Goal: Transaction & Acquisition: Book appointment/travel/reservation

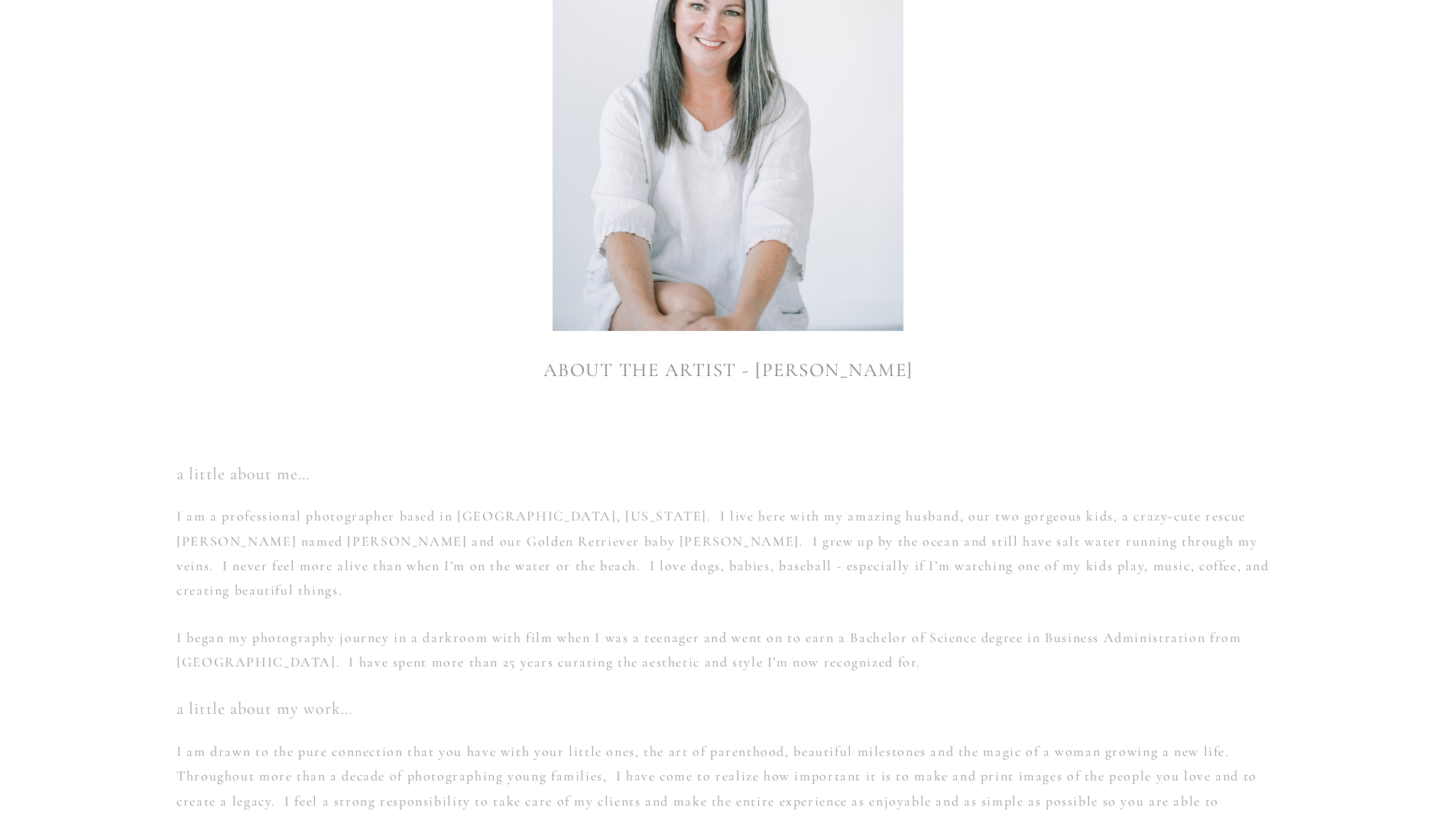
scroll to position [554, 0]
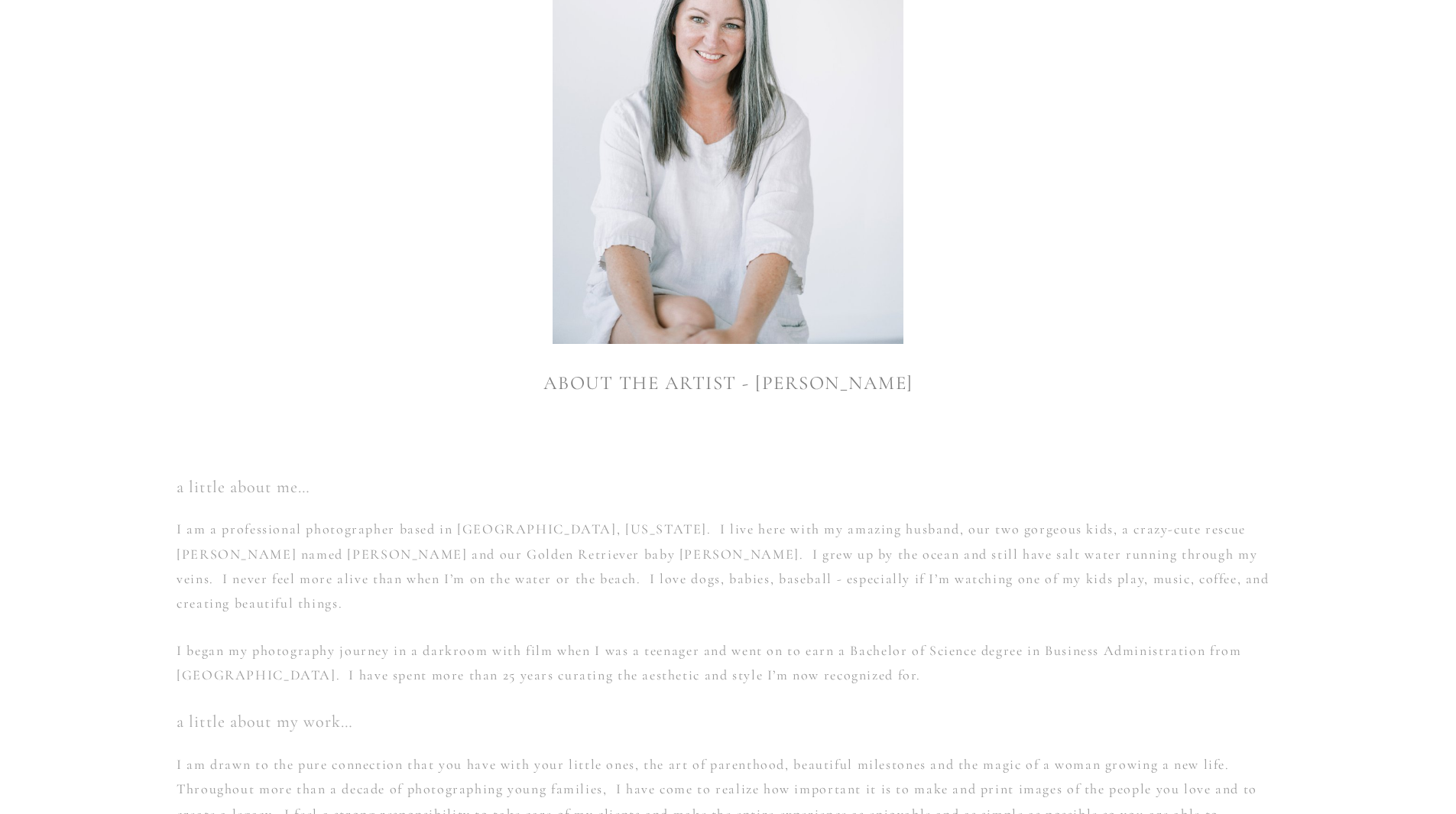
drag, startPoint x: 1302, startPoint y: 531, endPoint x: 1290, endPoint y: 520, distance: 16.3
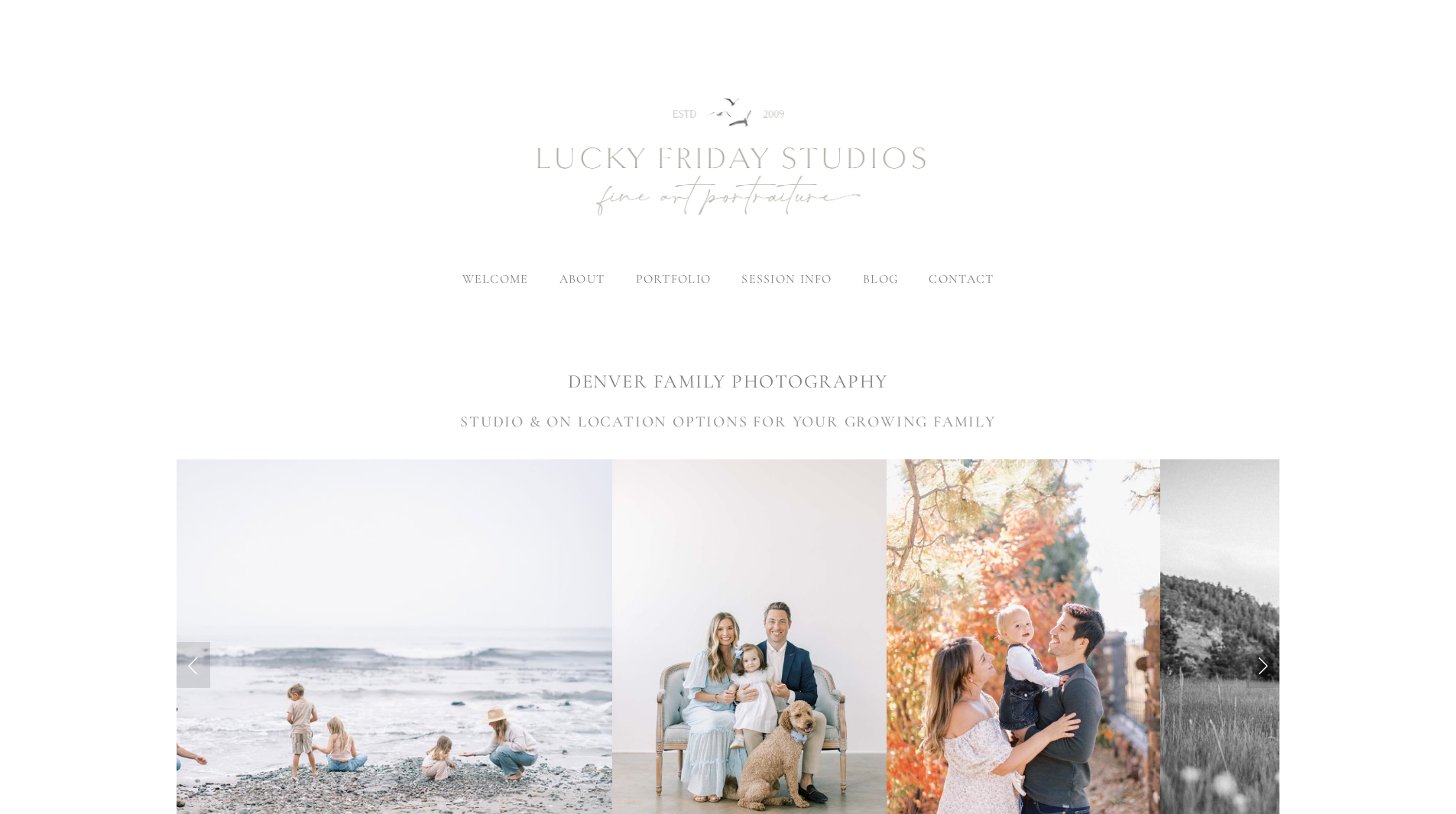
scroll to position [382, 0]
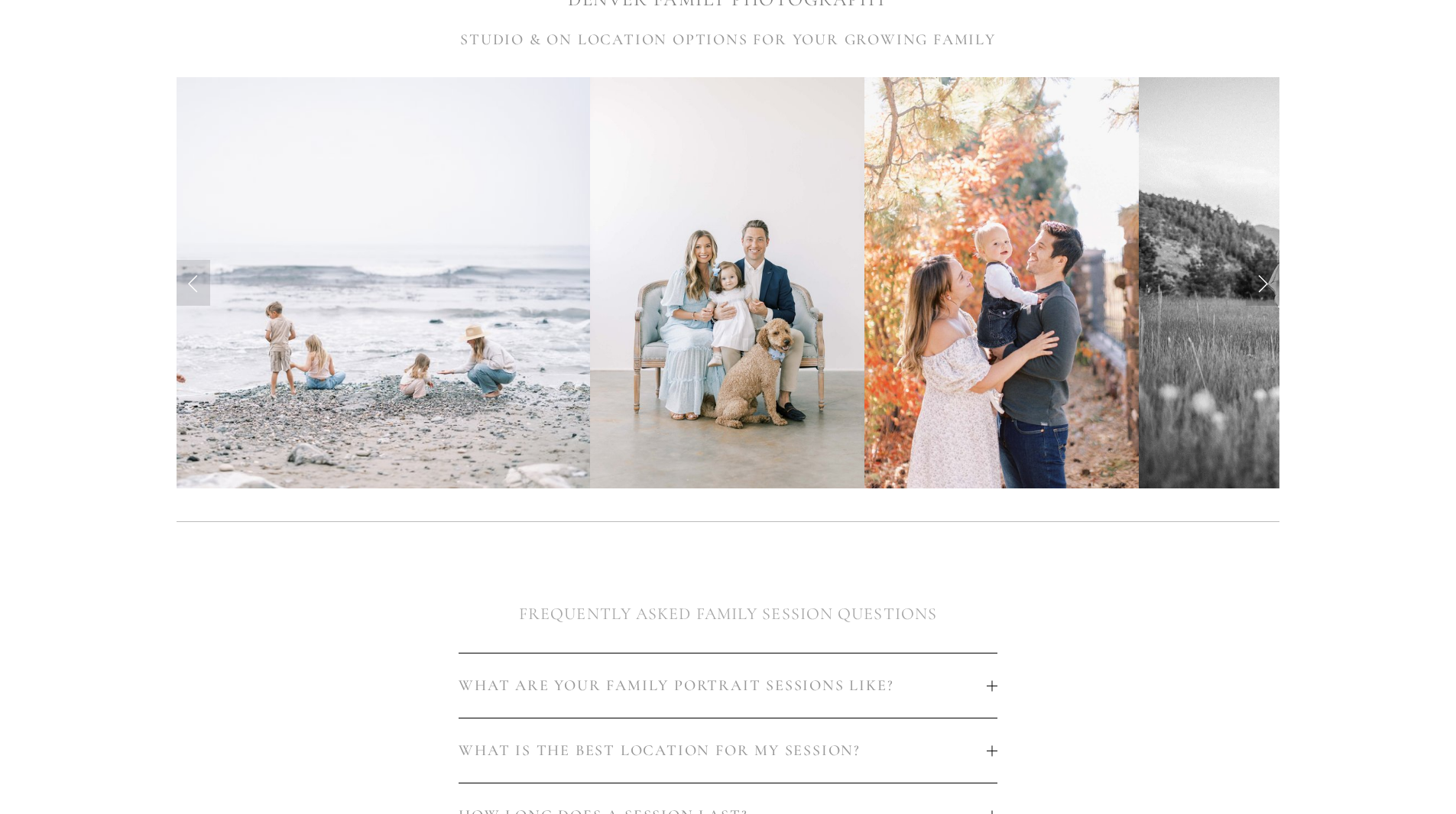
click at [1267, 279] on link "Next Slide" at bounding box center [1262, 282] width 34 height 46
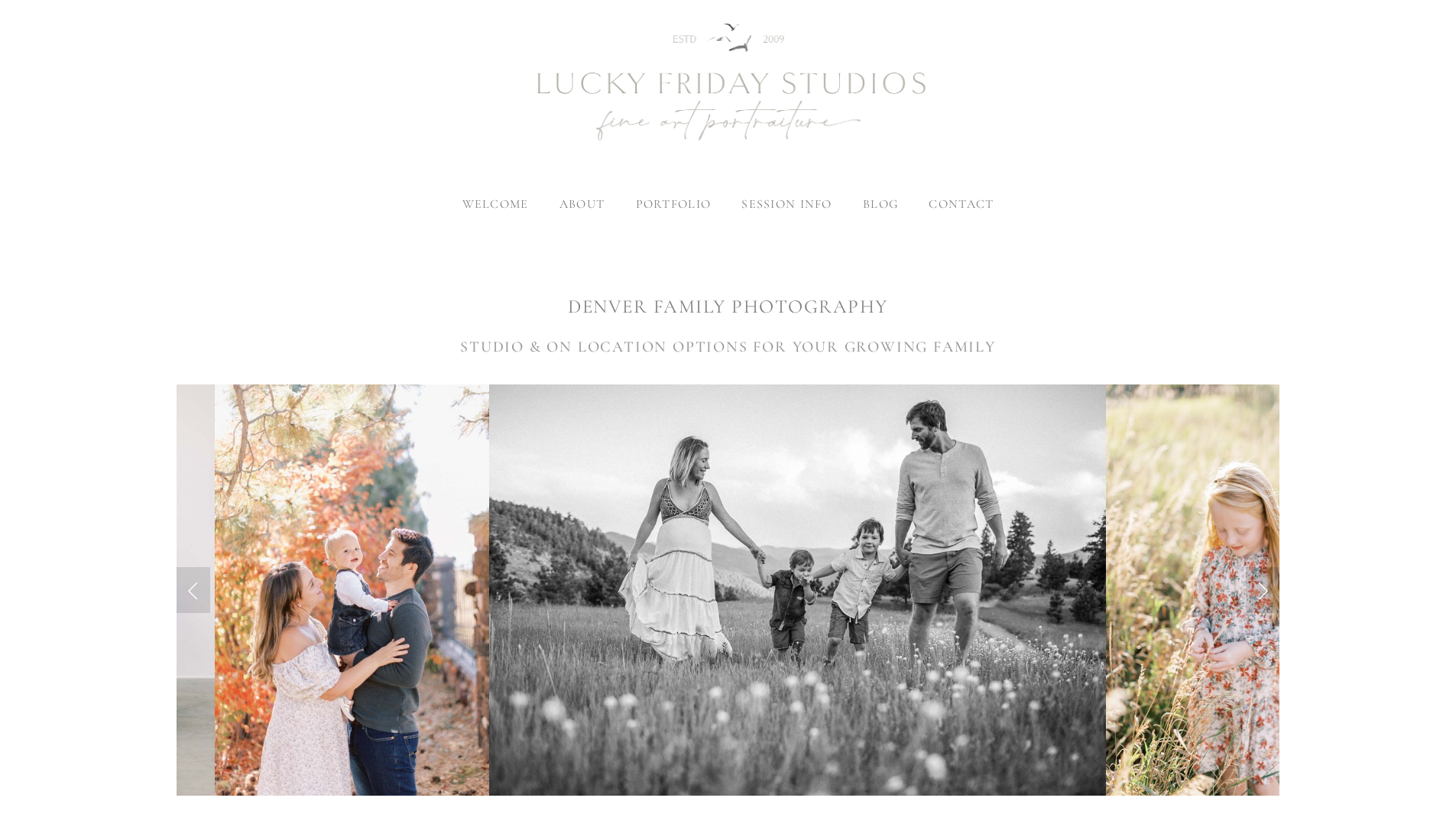
scroll to position [0, 0]
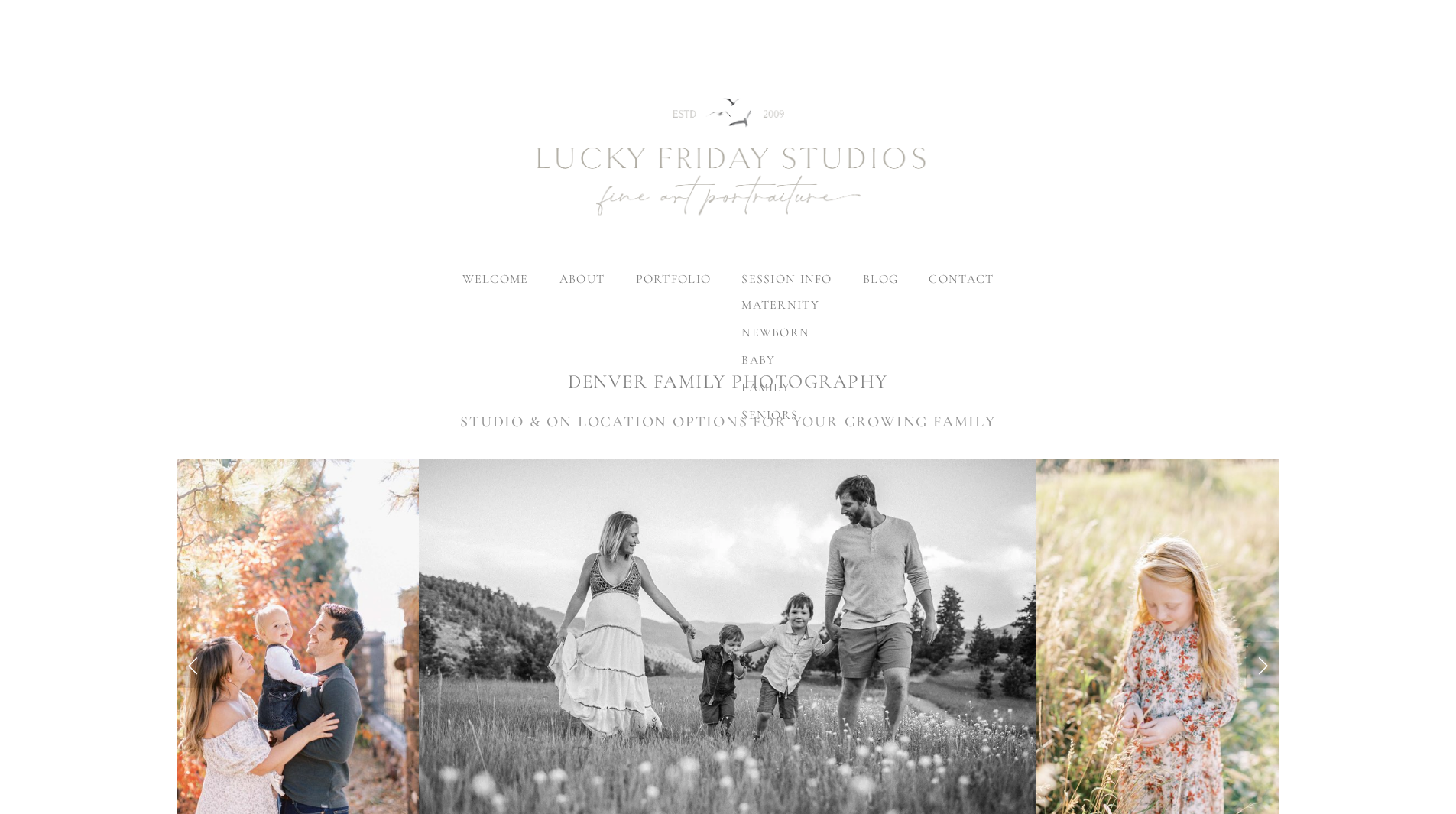
click at [778, 380] on span "family" at bounding box center [765, 387] width 49 height 16
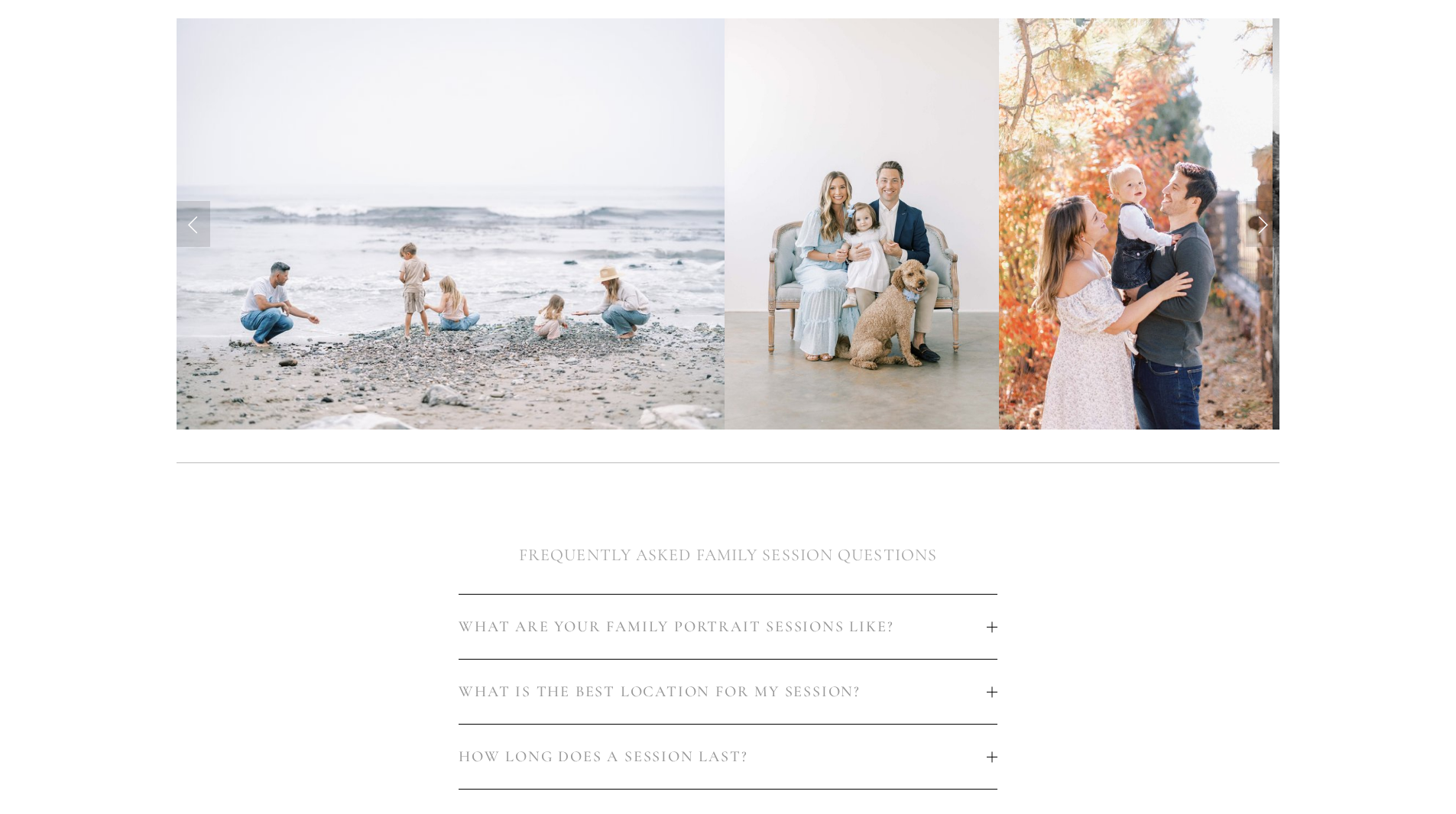
scroll to position [459, 0]
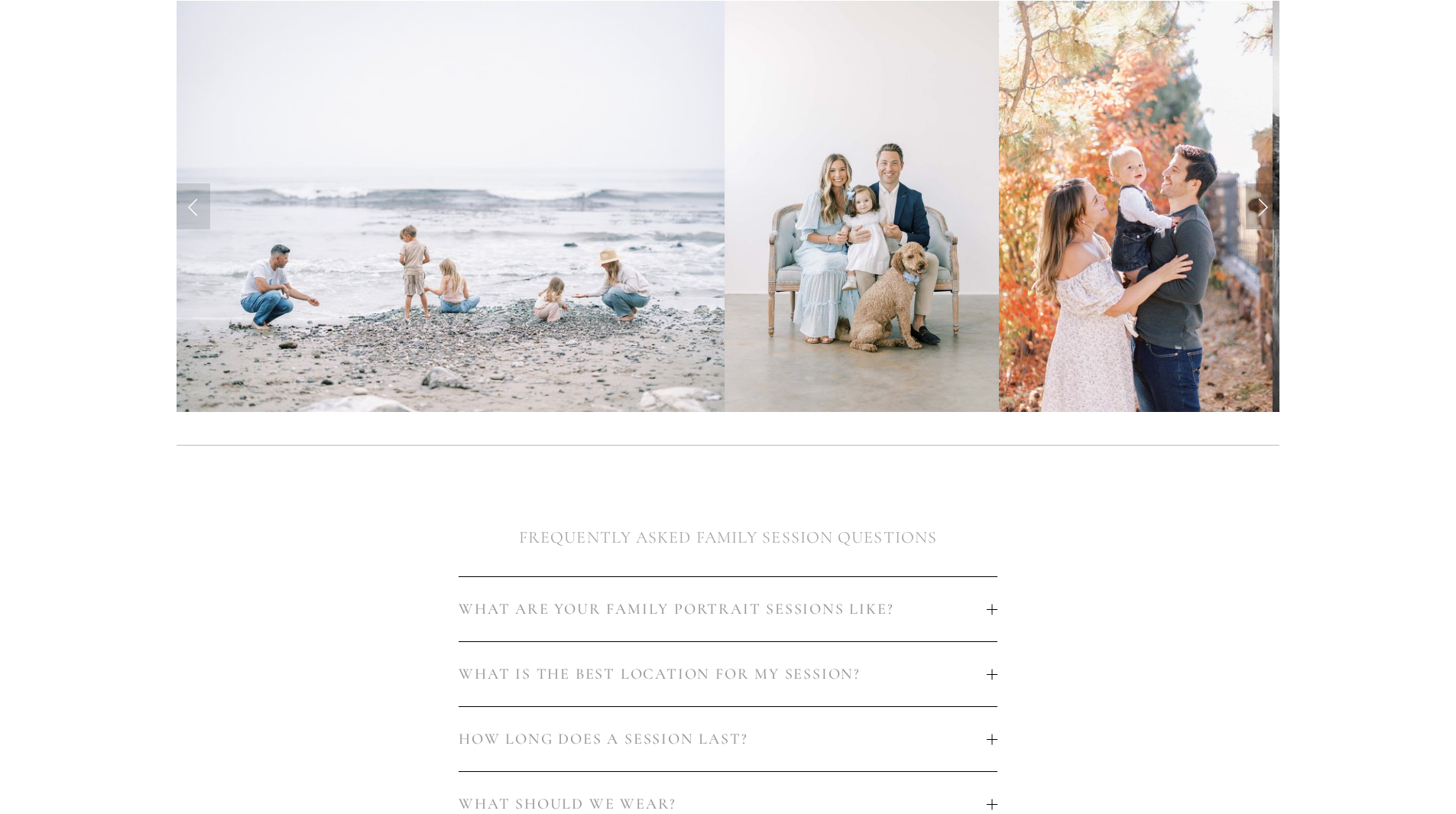
click at [1270, 212] on link "Next Slide" at bounding box center [1262, 206] width 34 height 46
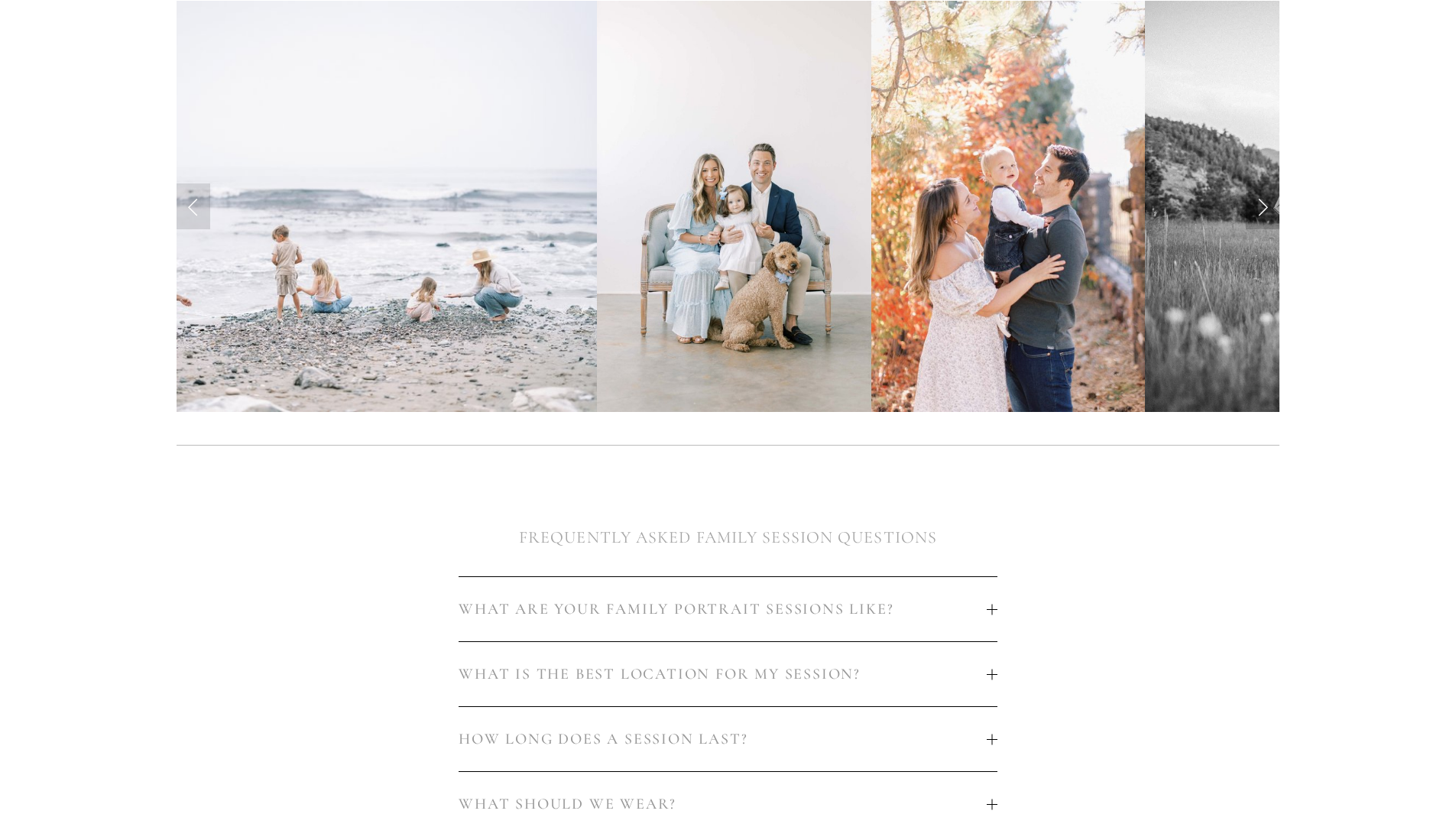
click at [1270, 212] on link "Next Slide" at bounding box center [1262, 206] width 34 height 46
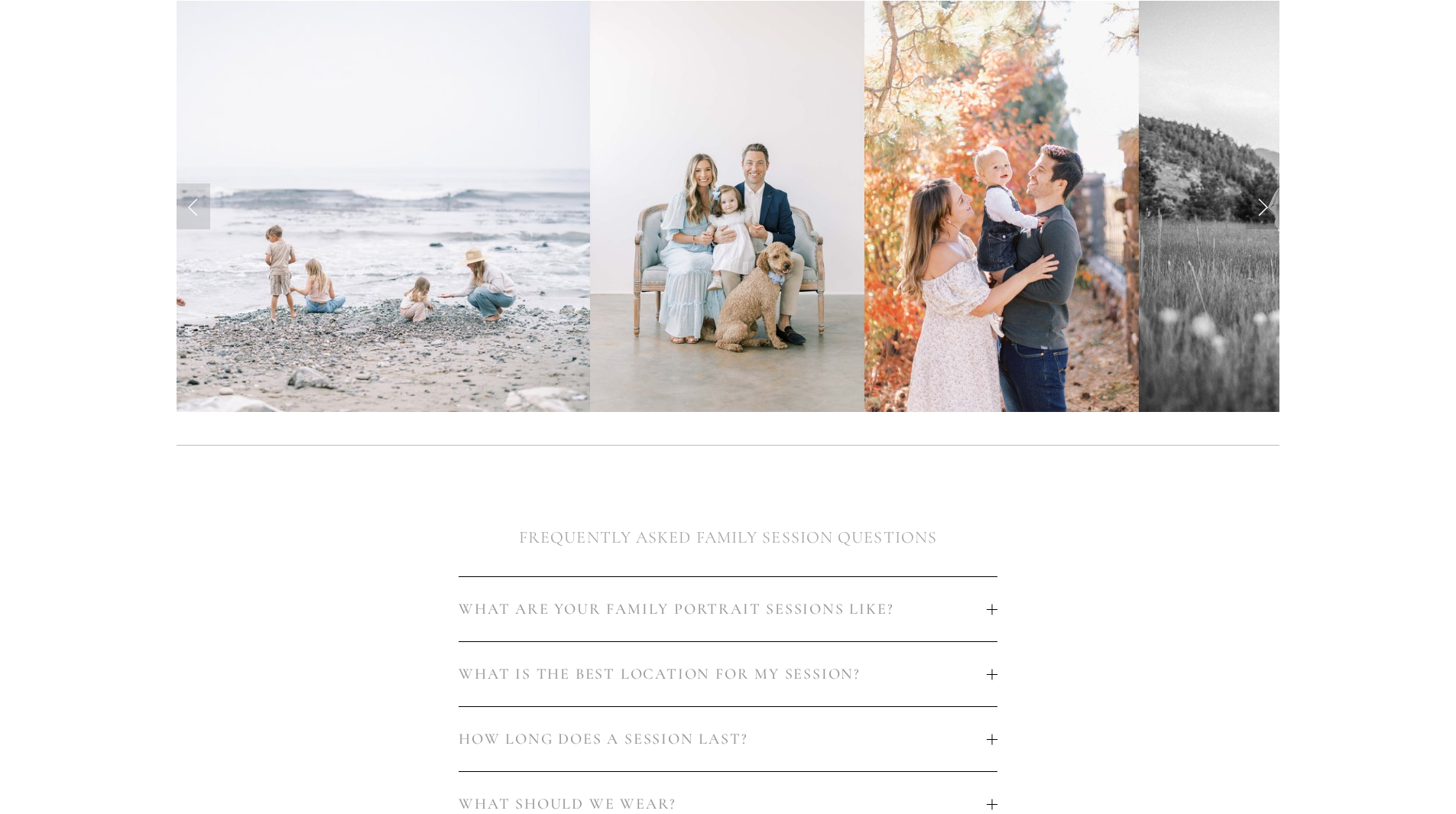
click at [1270, 212] on link "Next Slide" at bounding box center [1262, 206] width 34 height 46
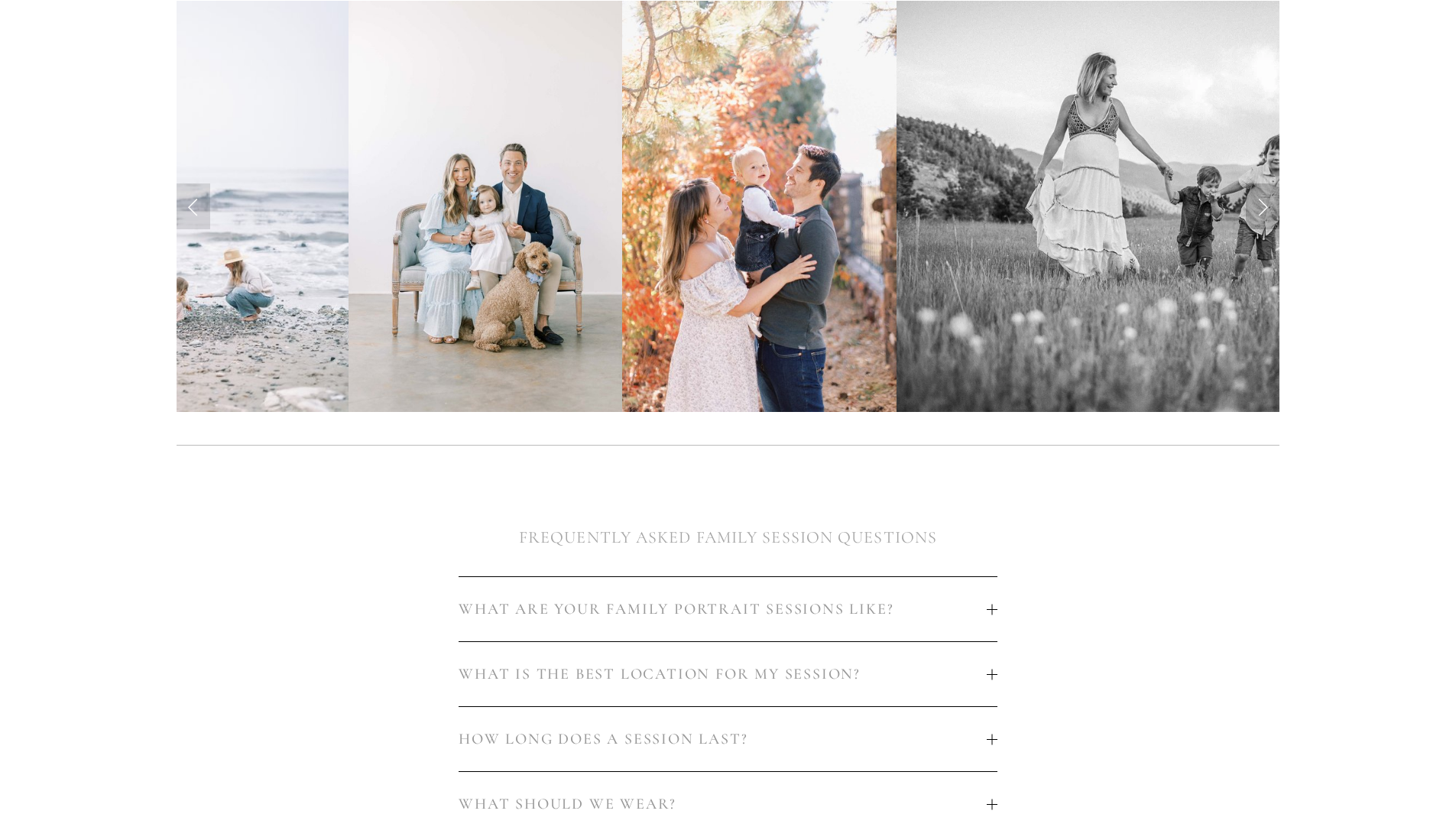
click at [1266, 211] on link "Next Slide" at bounding box center [1262, 206] width 34 height 46
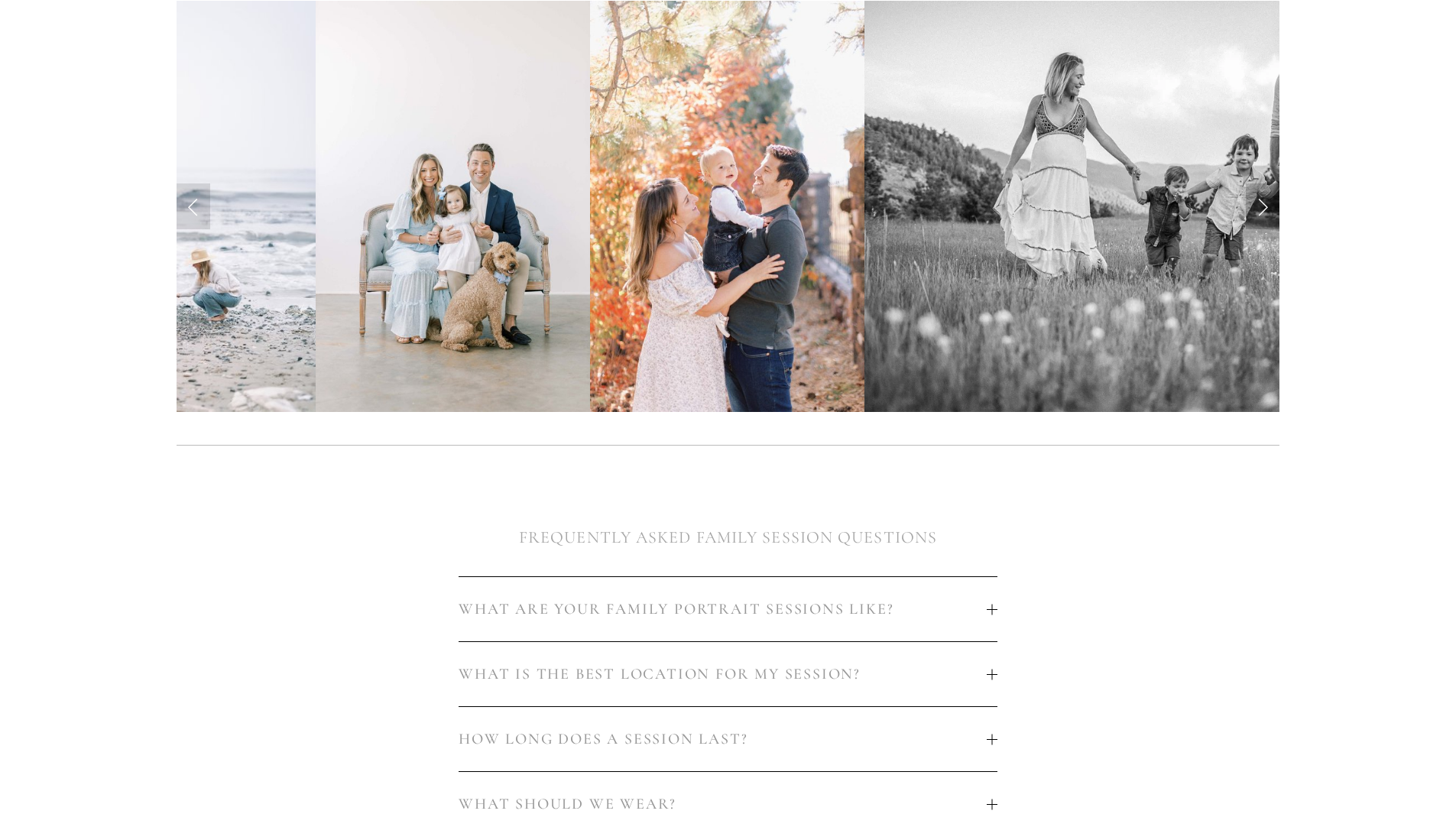
click at [1266, 211] on link "Next Slide" at bounding box center [1262, 206] width 34 height 46
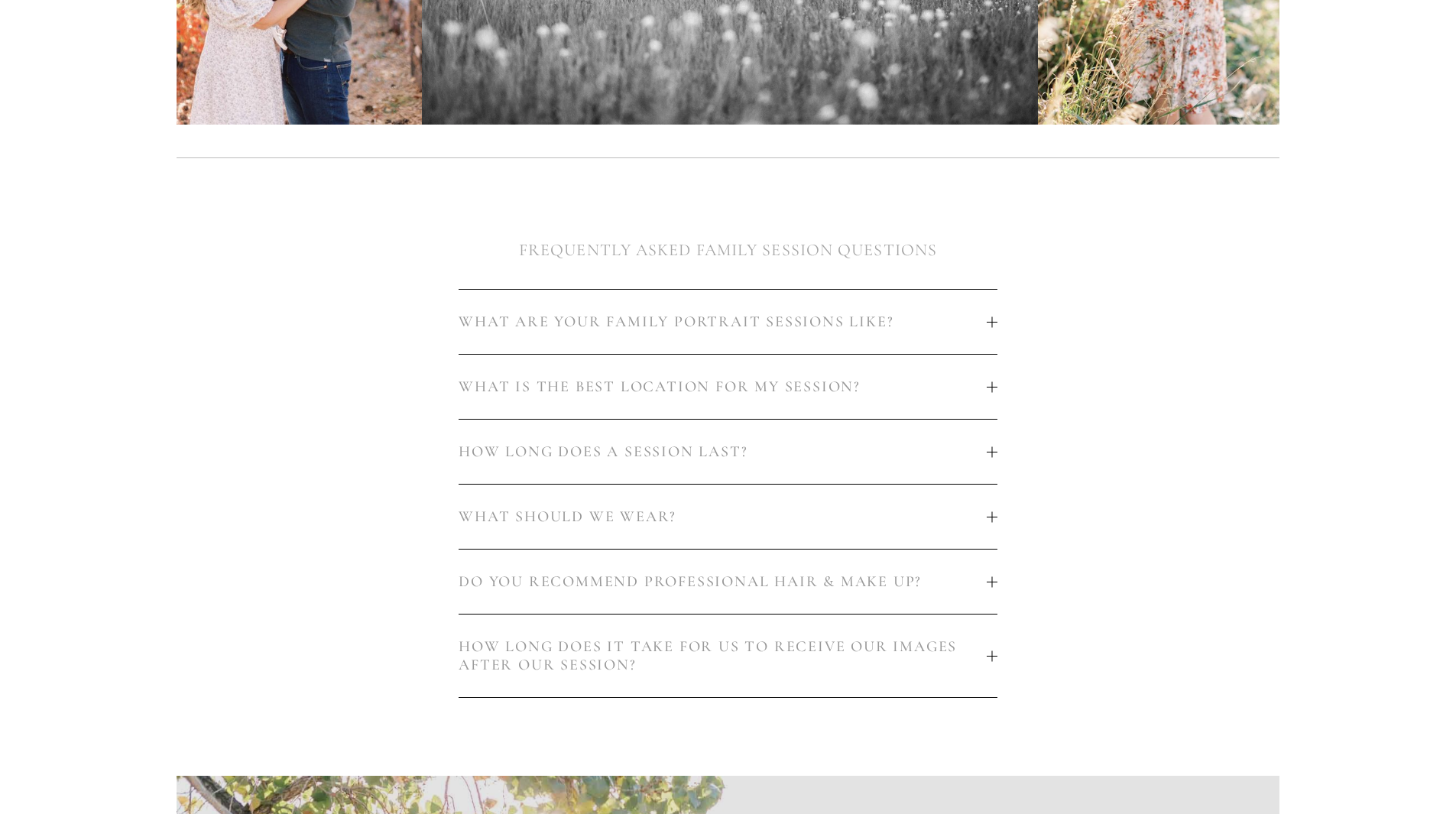
scroll to position [764, 0]
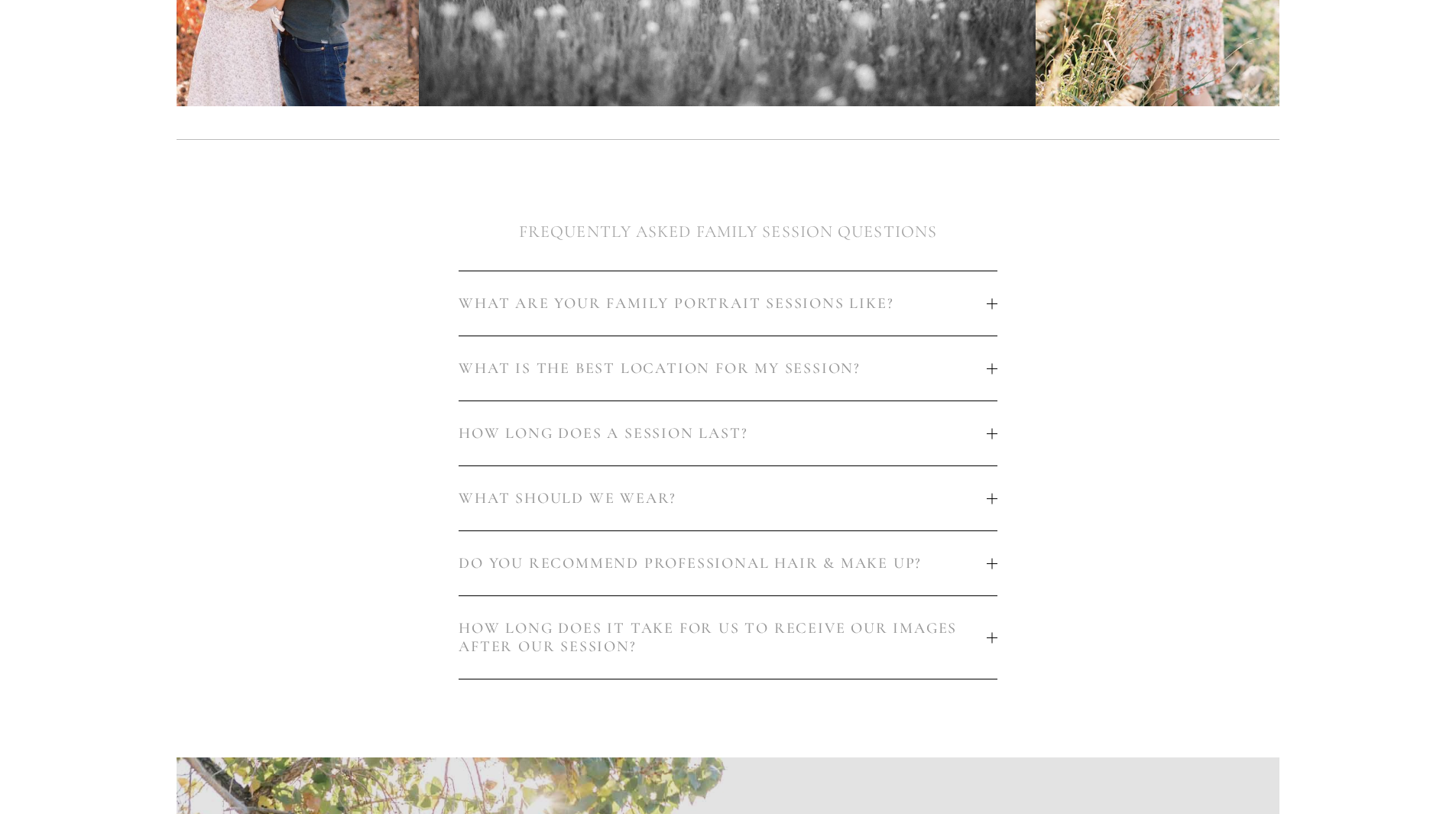
click at [950, 281] on button "WHAT ARE YOUR FAMILY PORTRAIT SESSIONS LIKE?" at bounding box center [728, 304] width 538 height 64
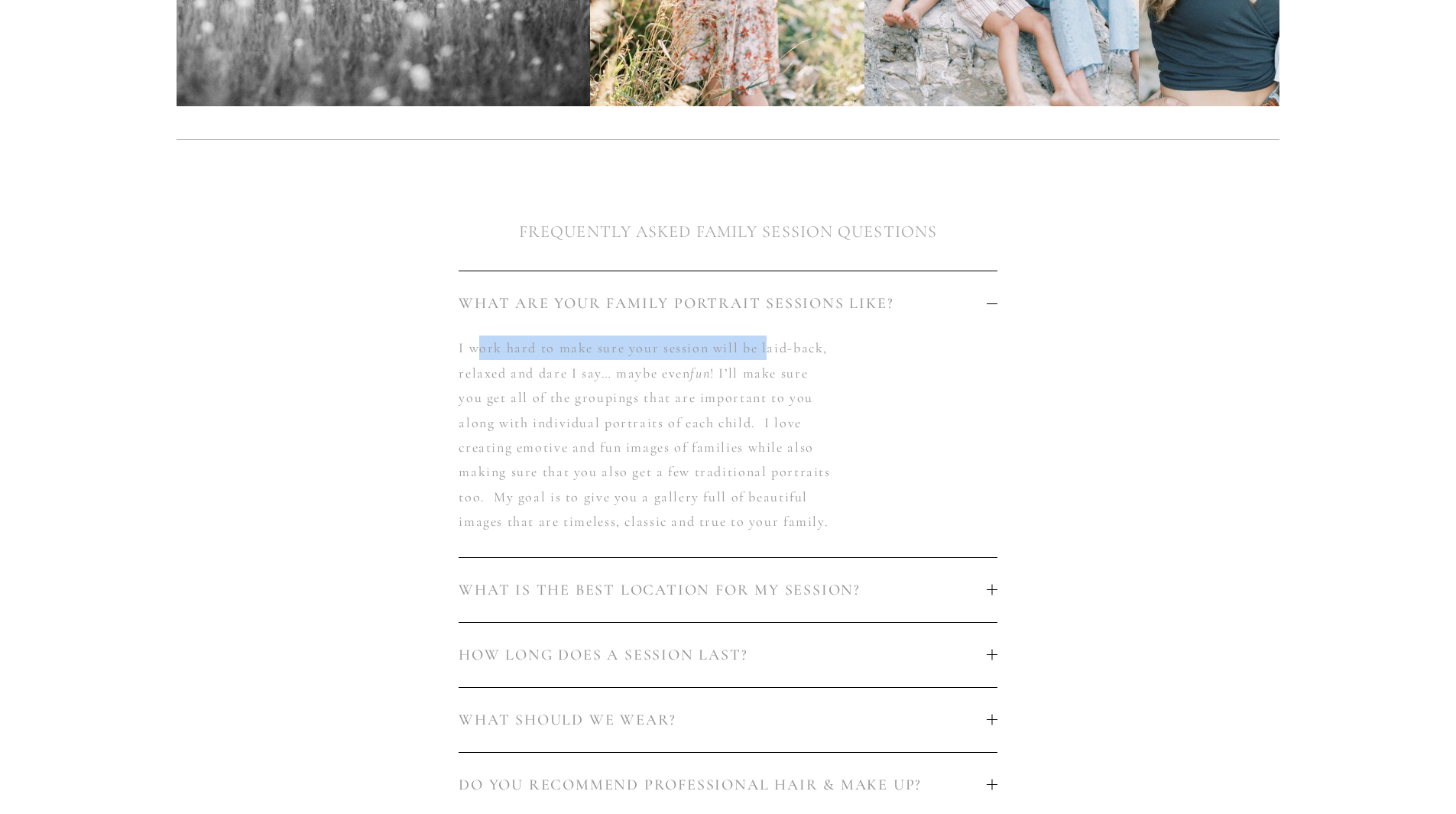
drag, startPoint x: 519, startPoint y: 335, endPoint x: 768, endPoint y: 345, distance: 249.2
click at [768, 345] on p "I work hard to make sure your session will be laid-back, relaxed and dare I say…" at bounding box center [647, 434] width 377 height 197
click at [819, 362] on p "I work hard to make sure your session will be laid-back, relaxed and dare I say…" at bounding box center [647, 434] width 377 height 197
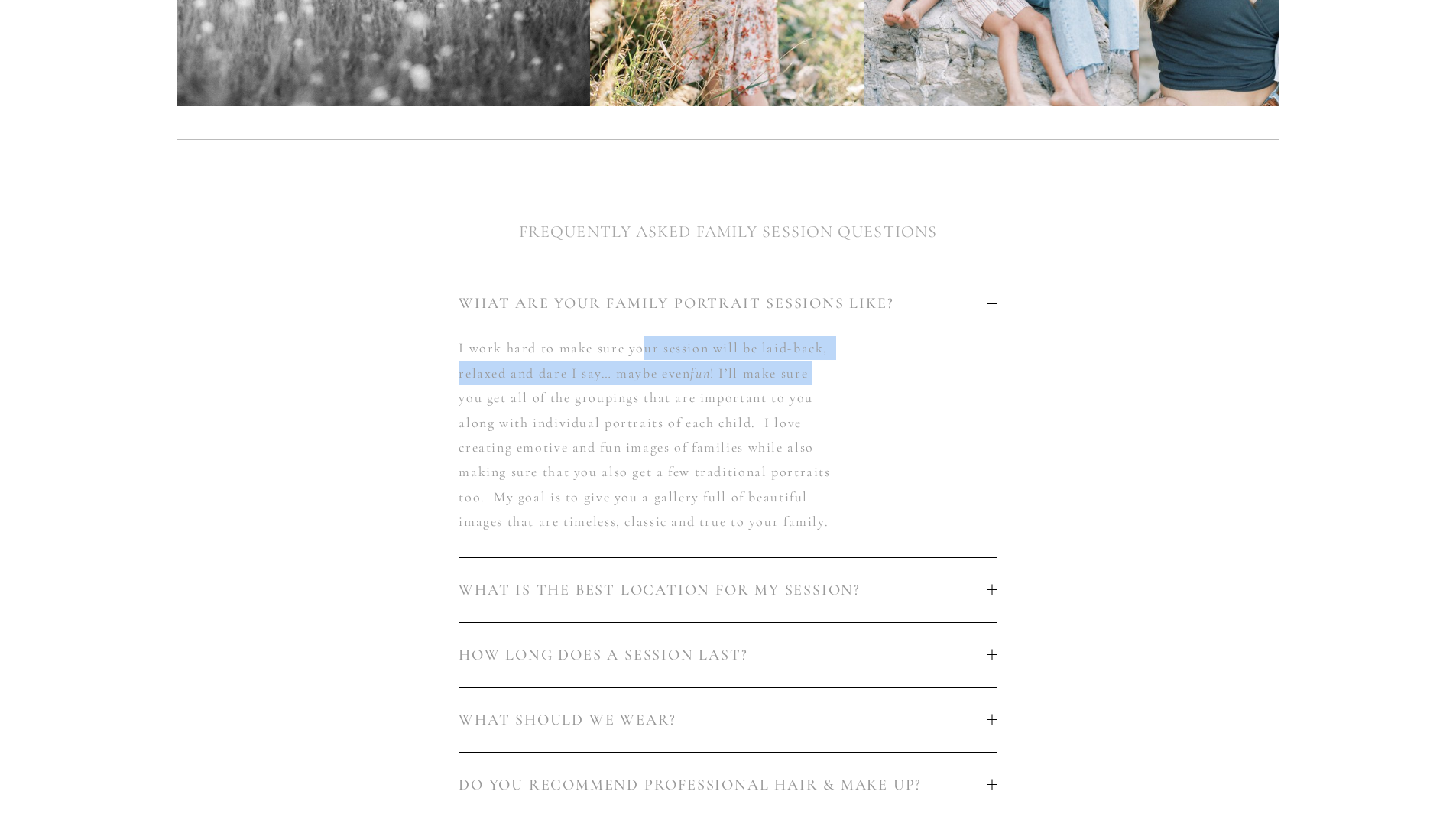
drag, startPoint x: 827, startPoint y: 368, endPoint x: 643, endPoint y: 341, distance: 186.0
click at [643, 341] on p "I work hard to make sure your session will be laid-back, relaxed and dare I say…" at bounding box center [647, 434] width 377 height 197
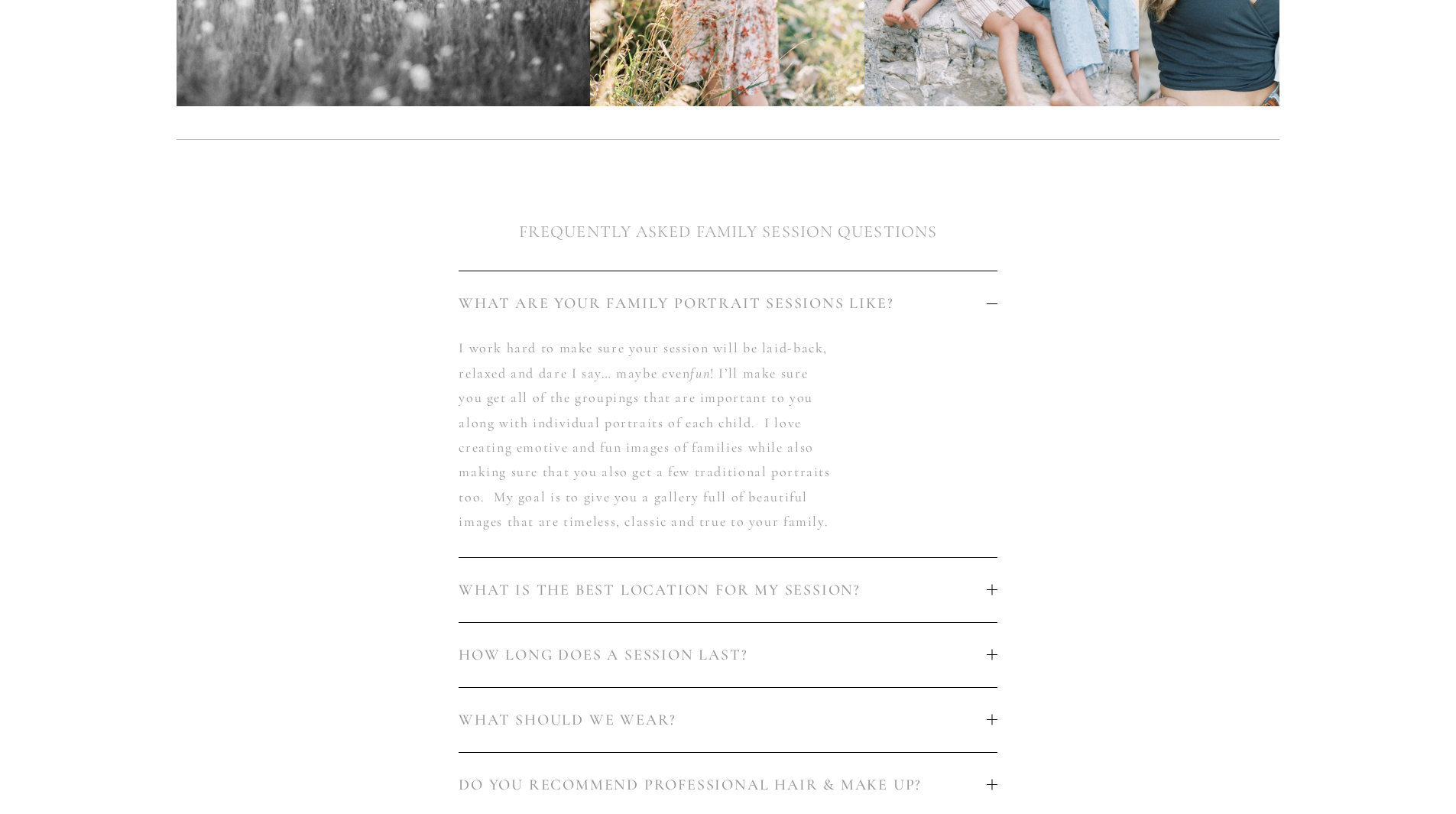
click at [818, 388] on p "I work hard to make sure your session will be laid-back, relaxed and dare I say…" at bounding box center [647, 434] width 377 height 197
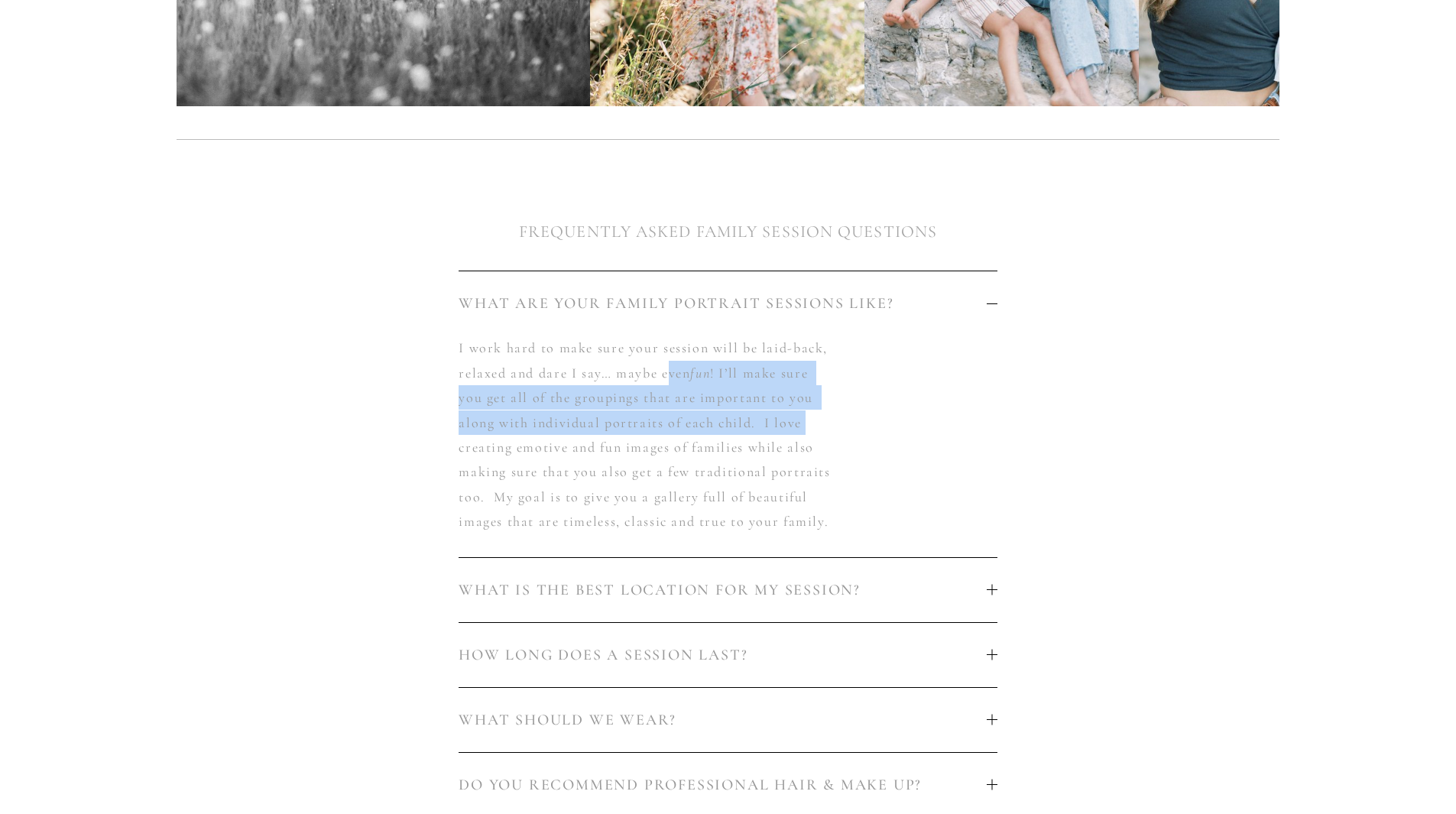
drag, startPoint x: 863, startPoint y: 411, endPoint x: 667, endPoint y: 359, distance: 202.8
click at [667, 359] on div "I work hard to make sure your session will be laid-back, relaxed and dare I say…" at bounding box center [728, 446] width 538 height 221
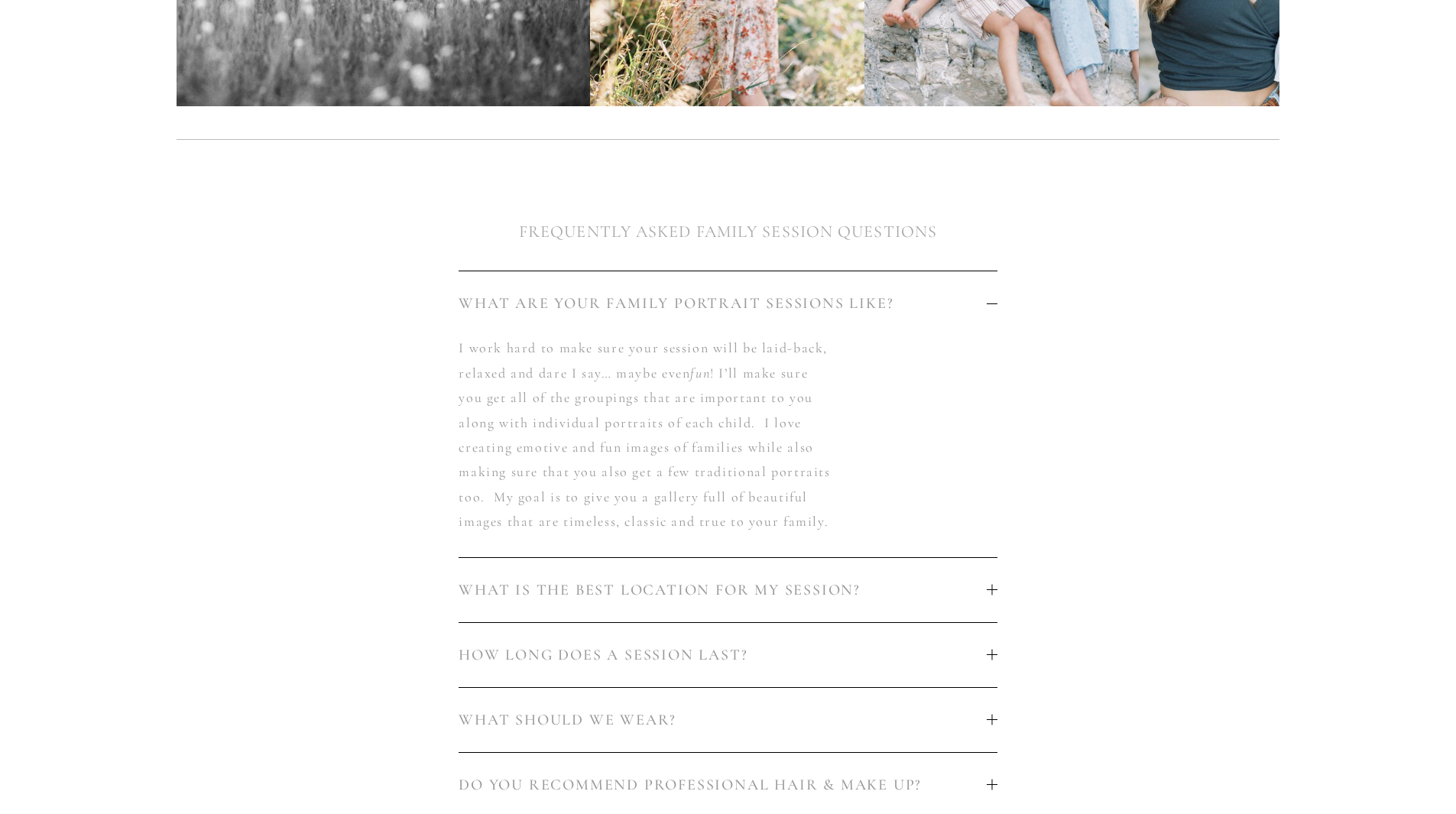
drag, startPoint x: 849, startPoint y: 425, endPoint x: 884, endPoint y: 447, distance: 41.3
click at [849, 426] on div "I work hard to make sure your session will be laid-back, relaxed and dare I say…" at bounding box center [728, 446] width 538 height 221
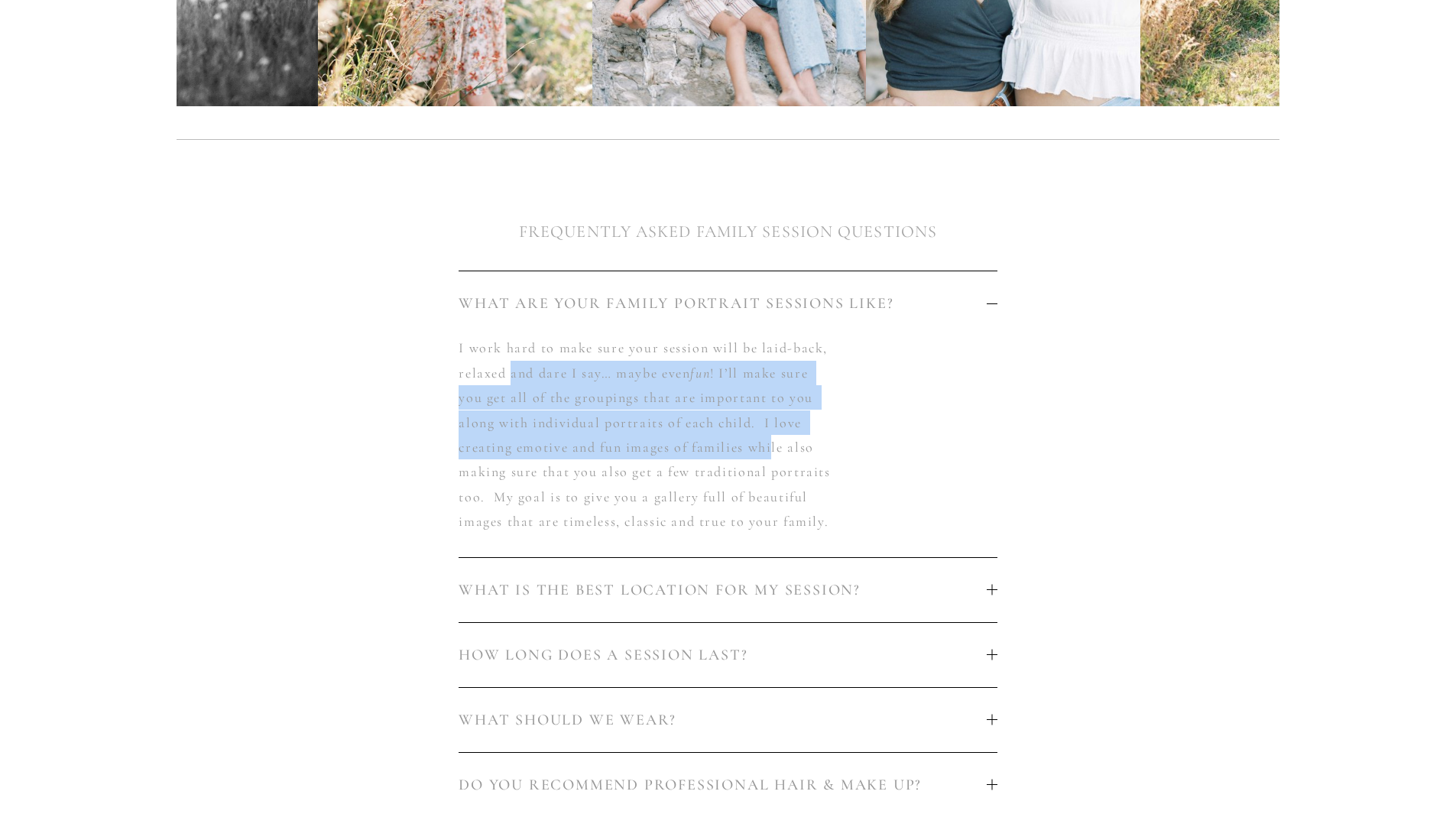
drag, startPoint x: 654, startPoint y: 412, endPoint x: 470, endPoint y: 342, distance: 196.9
click at [506, 352] on p "I work hard to make sure your session will be laid-back, relaxed and dare I say…" at bounding box center [647, 434] width 377 height 197
drag, startPoint x: 851, startPoint y: 418, endPoint x: 861, endPoint y: 429, distance: 14.9
click at [852, 419] on div "I work hard to make sure your session will be laid-back, relaxed and dare I say…" at bounding box center [728, 446] width 538 height 221
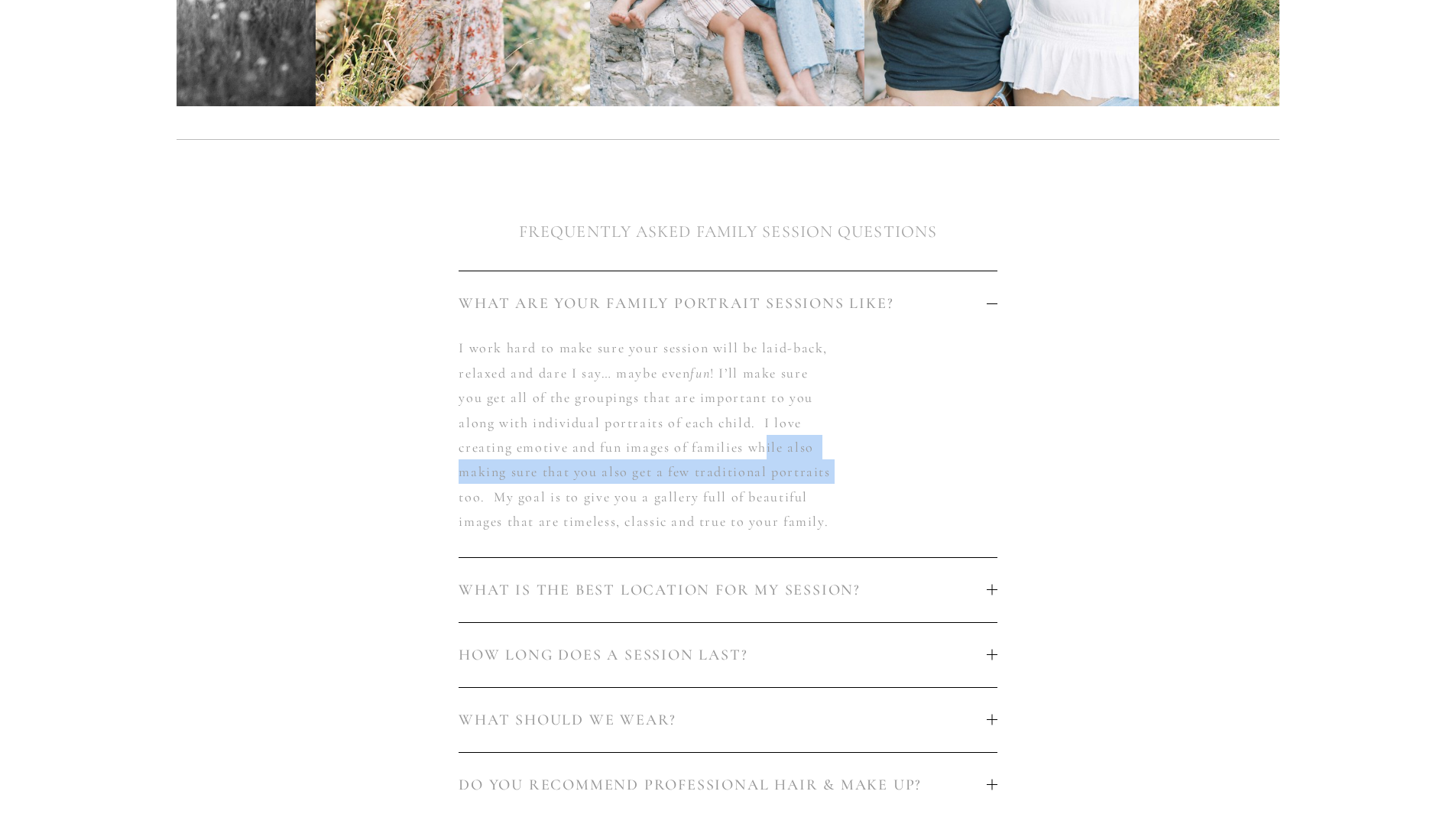
drag, startPoint x: 832, startPoint y: 460, endPoint x: 711, endPoint y: 432, distance: 124.2
click at [752, 441] on div "I work hard to make sure your session will be laid-back, relaxed and dare I say…" at bounding box center [728, 446] width 538 height 221
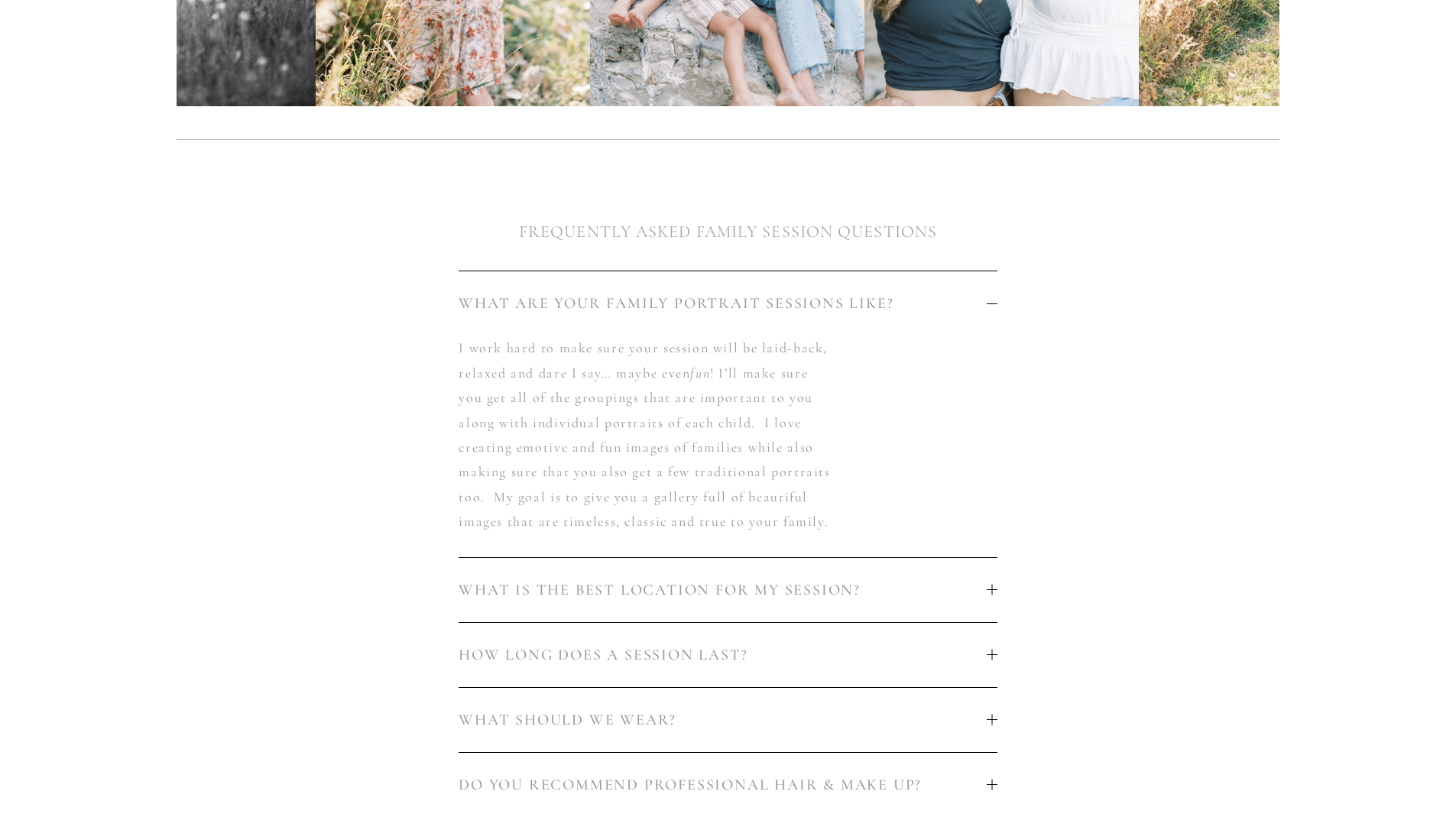
click at [693, 447] on p "I work hard to make sure your session will be laid-back, relaxed and dare I say…" at bounding box center [647, 434] width 377 height 197
click at [567, 391] on div "I work hard to make sure your session will be laid-back, relaxed and dare I say…" at bounding box center [728, 446] width 538 height 221
click at [700, 425] on p "I work hard to make sure your session will be laid-back, relaxed and dare I say…" at bounding box center [647, 434] width 377 height 197
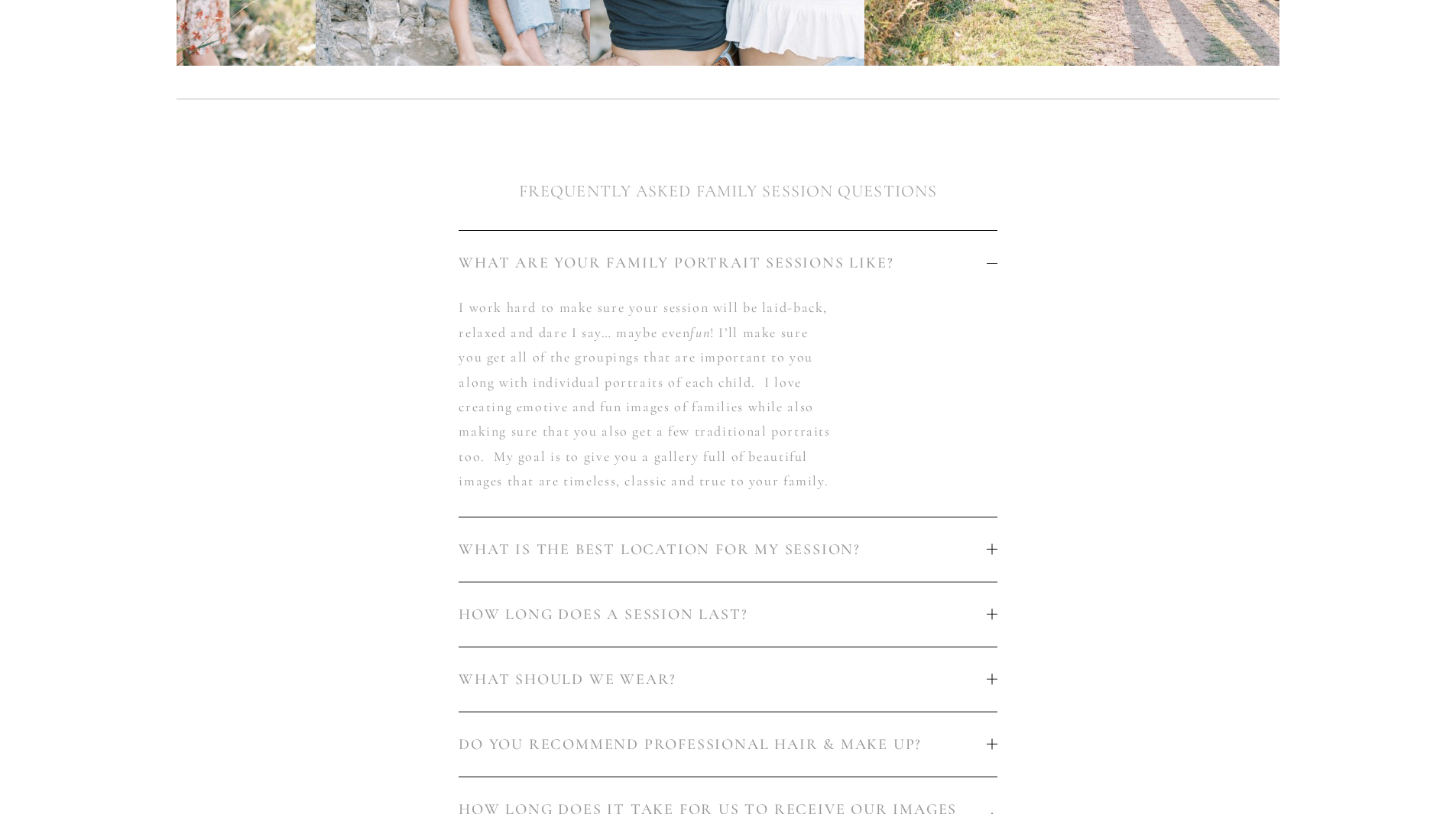
scroll to position [917, 0]
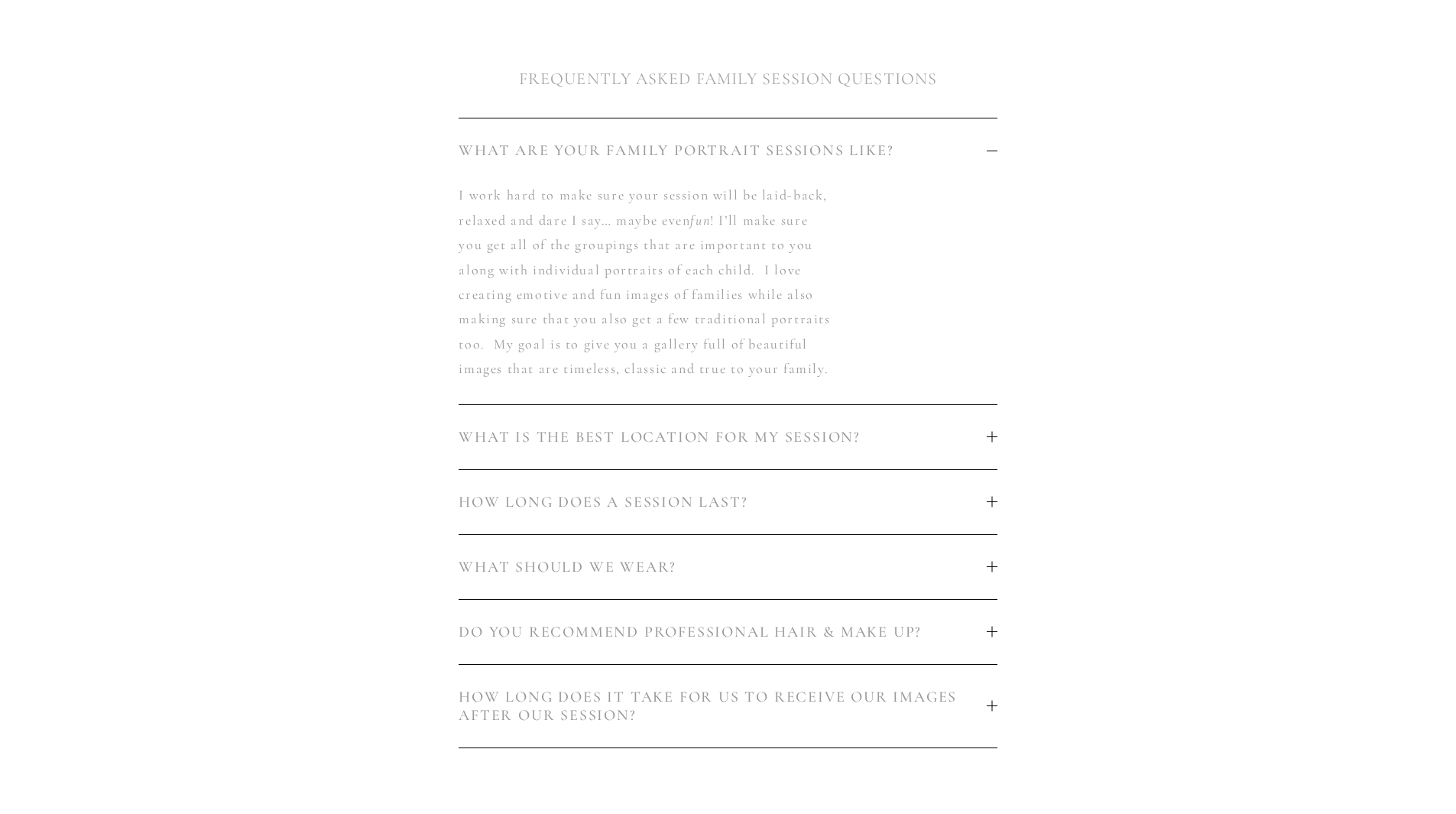
click at [886, 390] on div "I work hard to make sure your session will be laid-back, relaxed and dare I say…" at bounding box center [728, 293] width 538 height 221
click at [911, 428] on span "WHAT IS THE BEST LOCATION FOR MY SESSION?" at bounding box center [722, 436] width 527 height 18
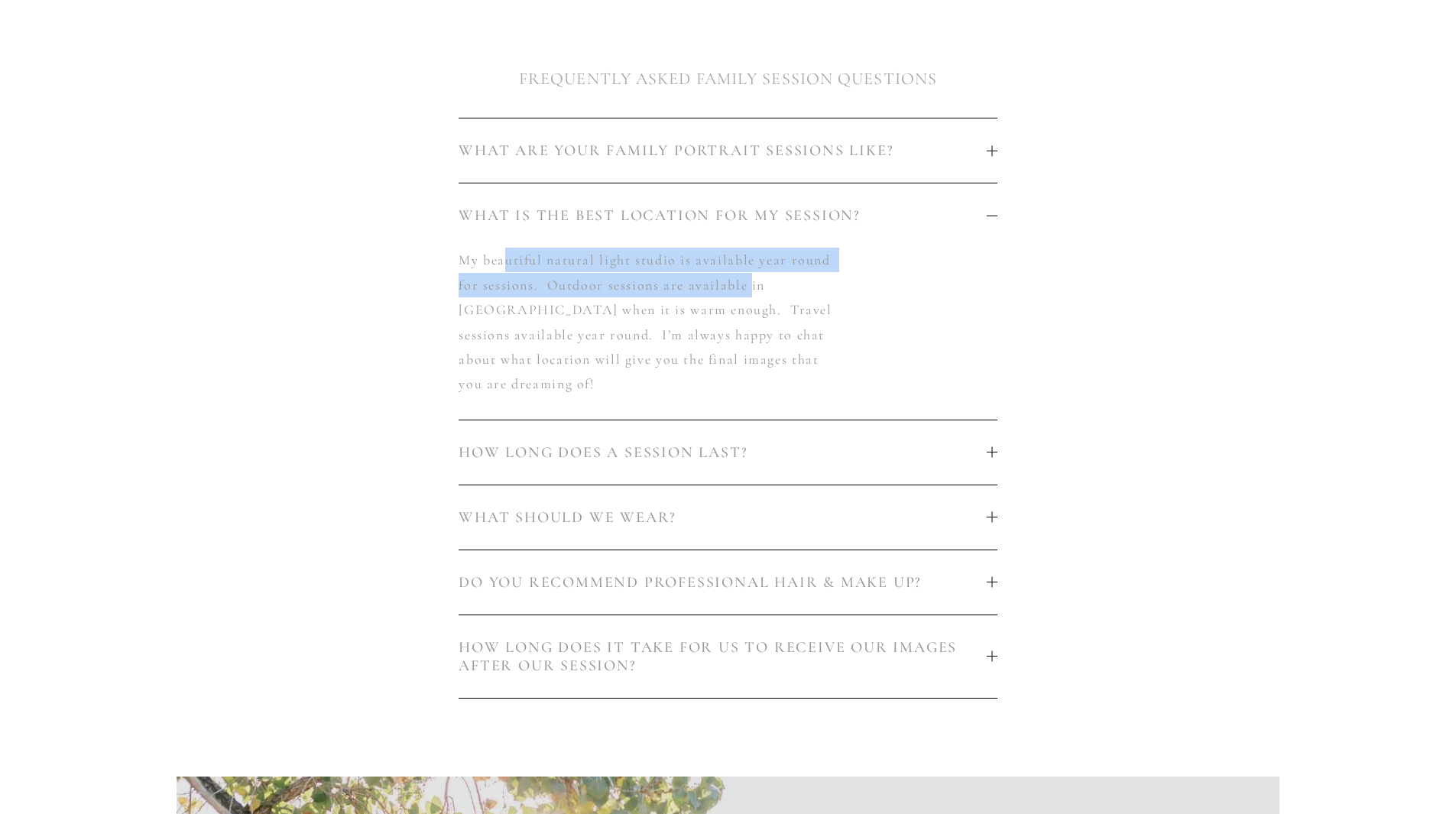
drag, startPoint x: 725, startPoint y: 272, endPoint x: 748, endPoint y: 272, distance: 23.0
click at [748, 272] on p "My beautiful natural light studio is available year round for sessions. Outdoor…" at bounding box center [647, 322] width 377 height 148
click at [753, 275] on p "My beautiful natural light studio is available year round for sessions. Outdoor…" at bounding box center [647, 322] width 377 height 148
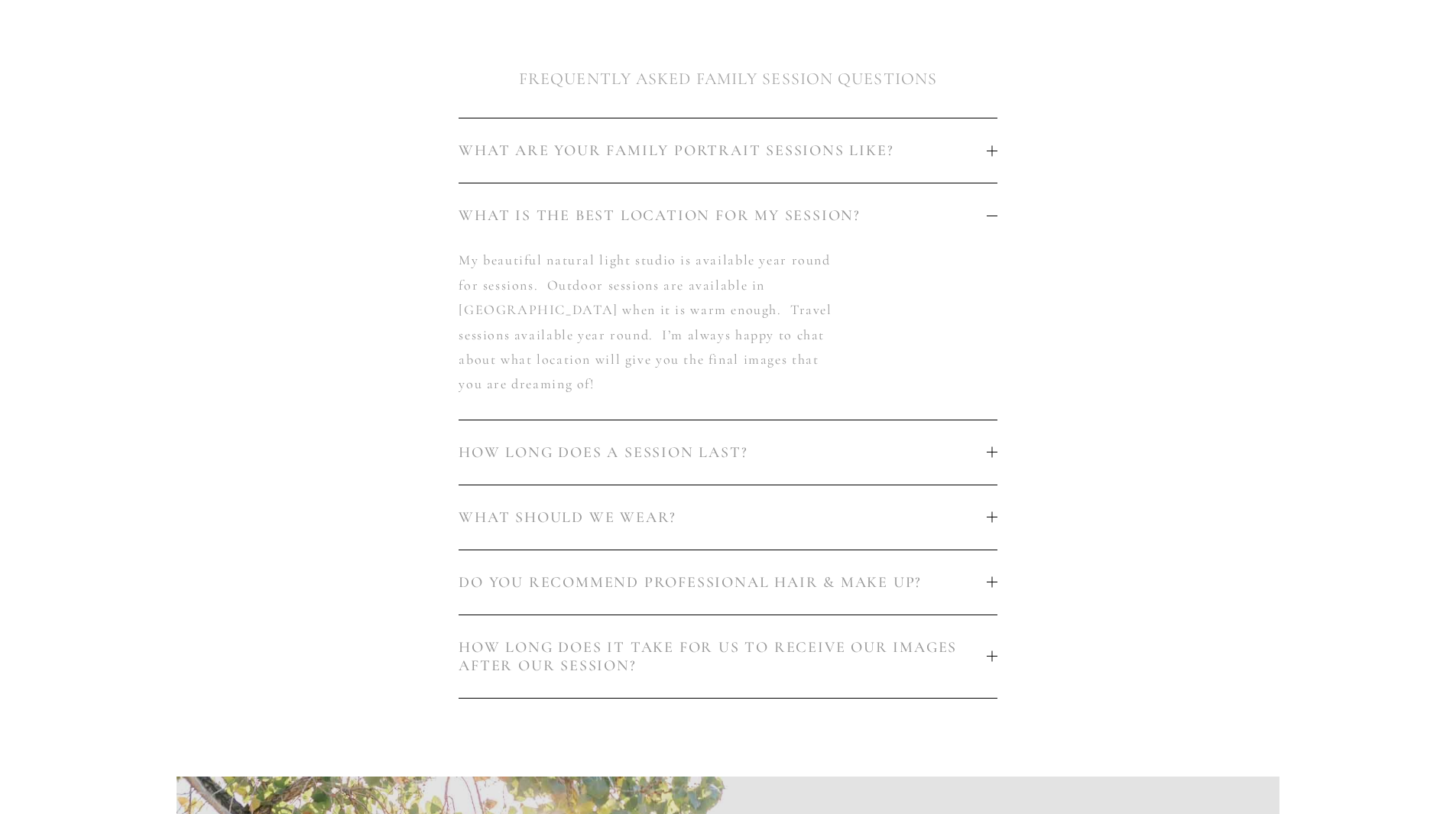
click at [831, 319] on p "My beautiful natural light studio is available year round for sessions. Outdoor…" at bounding box center [647, 322] width 377 height 148
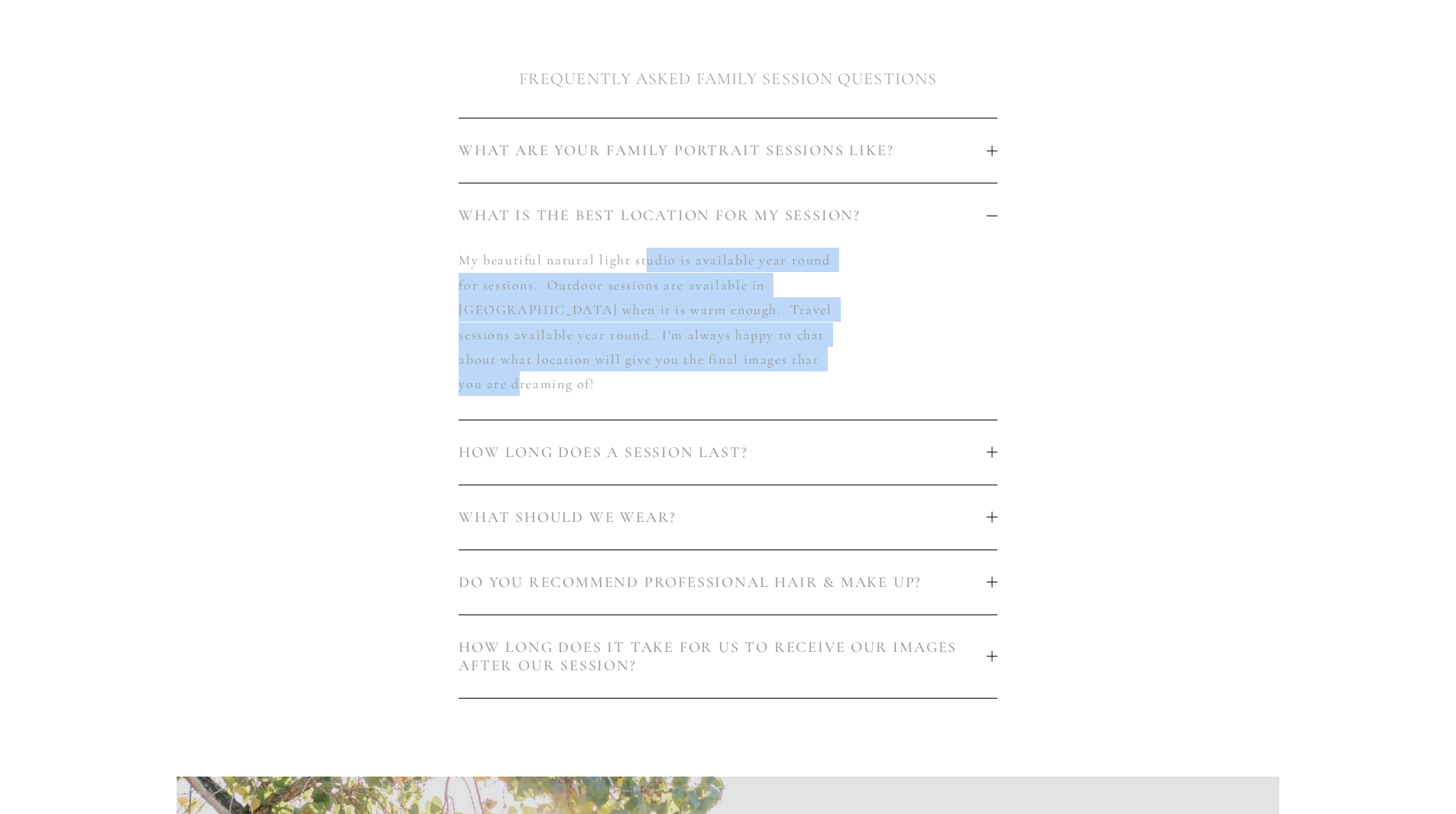
drag, startPoint x: 774, startPoint y: 312, endPoint x: 637, endPoint y: 255, distance: 148.4
click at [642, 257] on div "My beautiful natural light studio is available year round for sessions. Outdoor…" at bounding box center [728, 333] width 538 height 171
click at [587, 288] on p "My beautiful natural light studio is available year round for sessions. Outdoor…" at bounding box center [647, 322] width 377 height 148
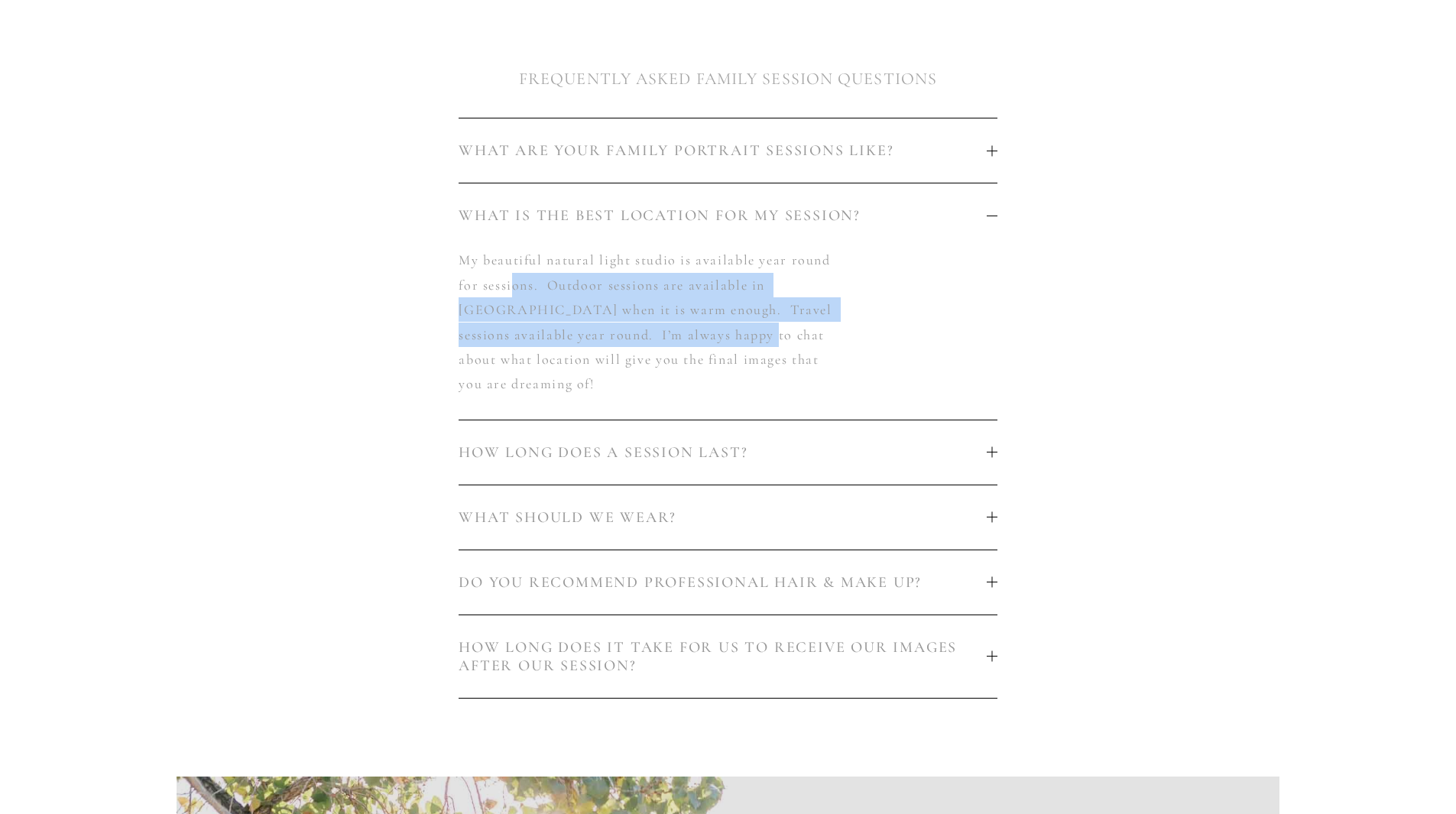
drag, startPoint x: 573, startPoint y: 288, endPoint x: 750, endPoint y: 317, distance: 179.4
click at [705, 310] on p "My beautiful natural light studio is available year round for sessions. Outdoor…" at bounding box center [647, 322] width 377 height 148
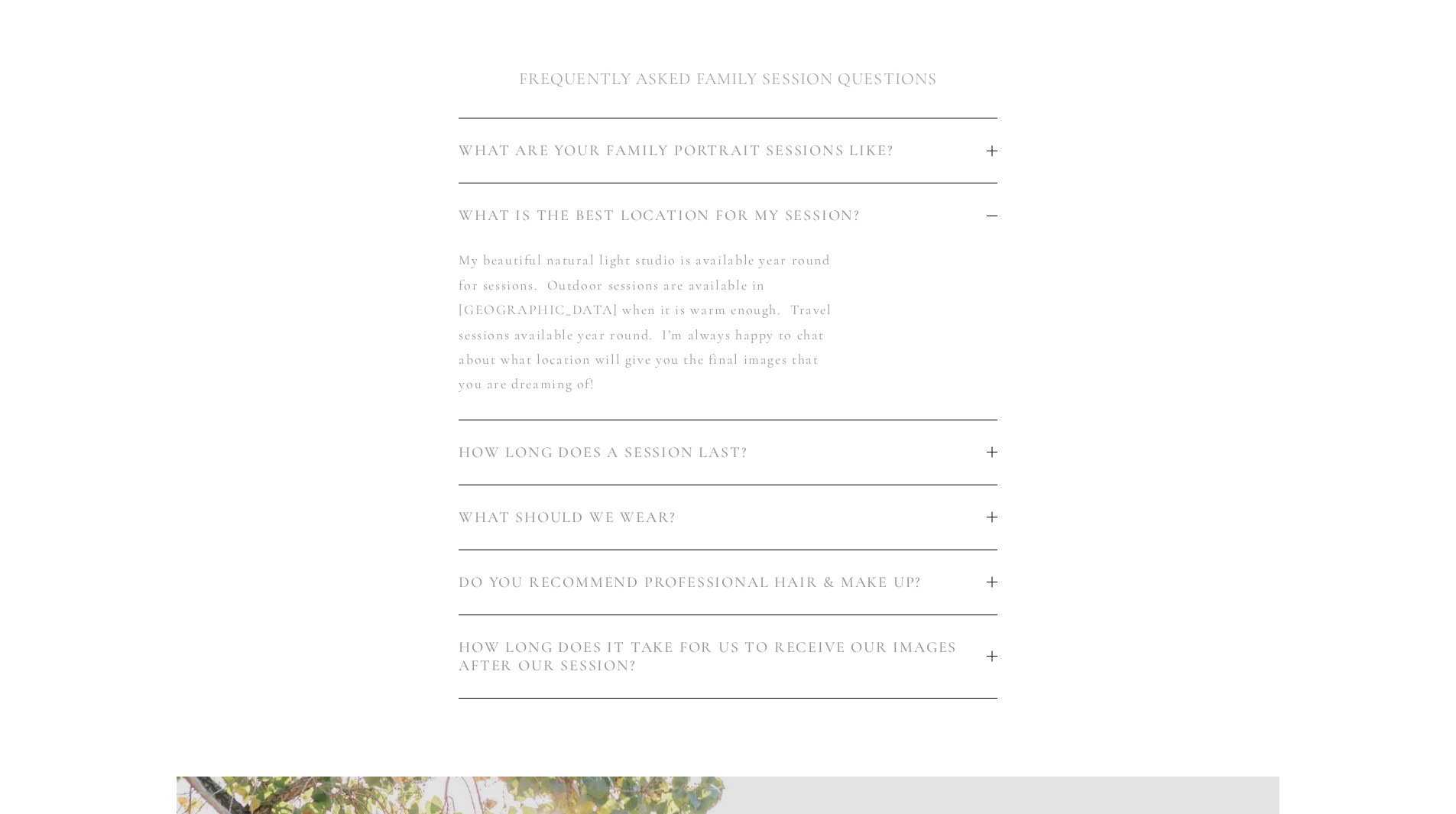
drag, startPoint x: 843, startPoint y: 325, endPoint x: 850, endPoint y: 328, distance: 7.6
click at [844, 326] on div "My beautiful natural light studio is available year round for sessions. Outdoor…" at bounding box center [728, 333] width 538 height 171
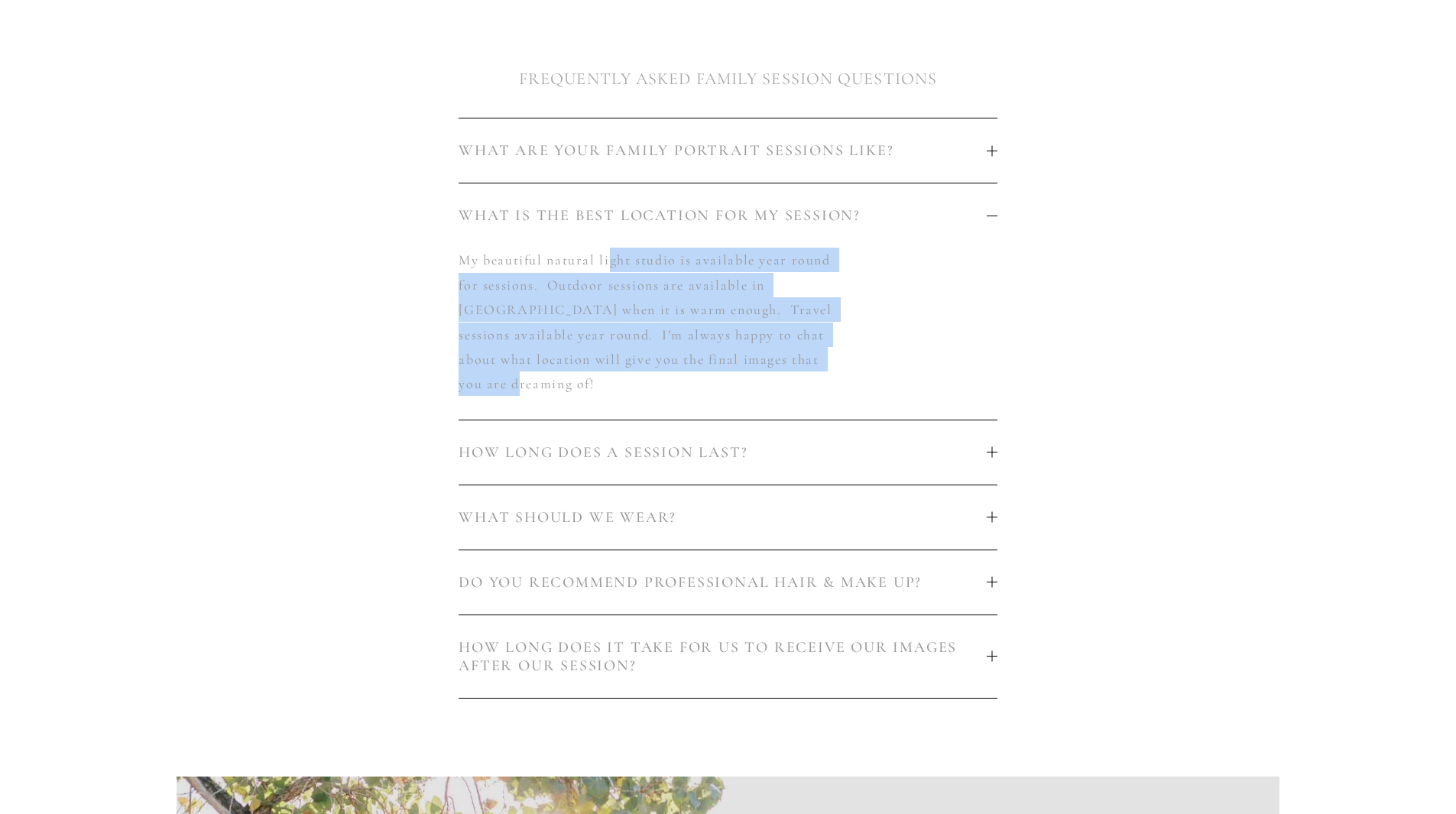
drag, startPoint x: 678, startPoint y: 273, endPoint x: 604, endPoint y: 250, distance: 77.5
click at [606, 250] on div "My beautiful natural light studio is available year round for sessions. Outdoor…" at bounding box center [728, 333] width 538 height 171
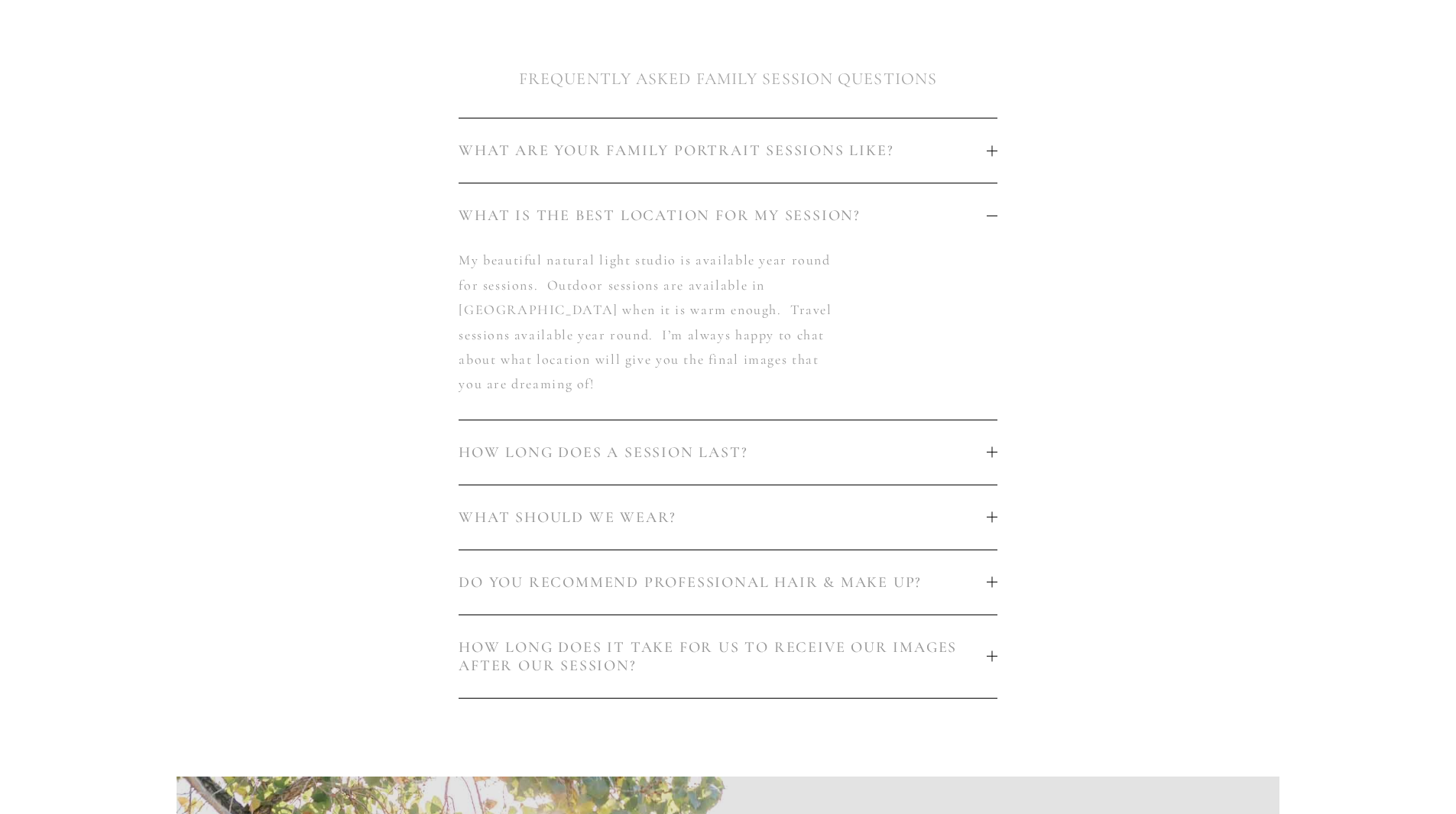
click at [525, 256] on p "My beautiful natural light studio is available year round for sessions. Outdoor…" at bounding box center [647, 322] width 377 height 148
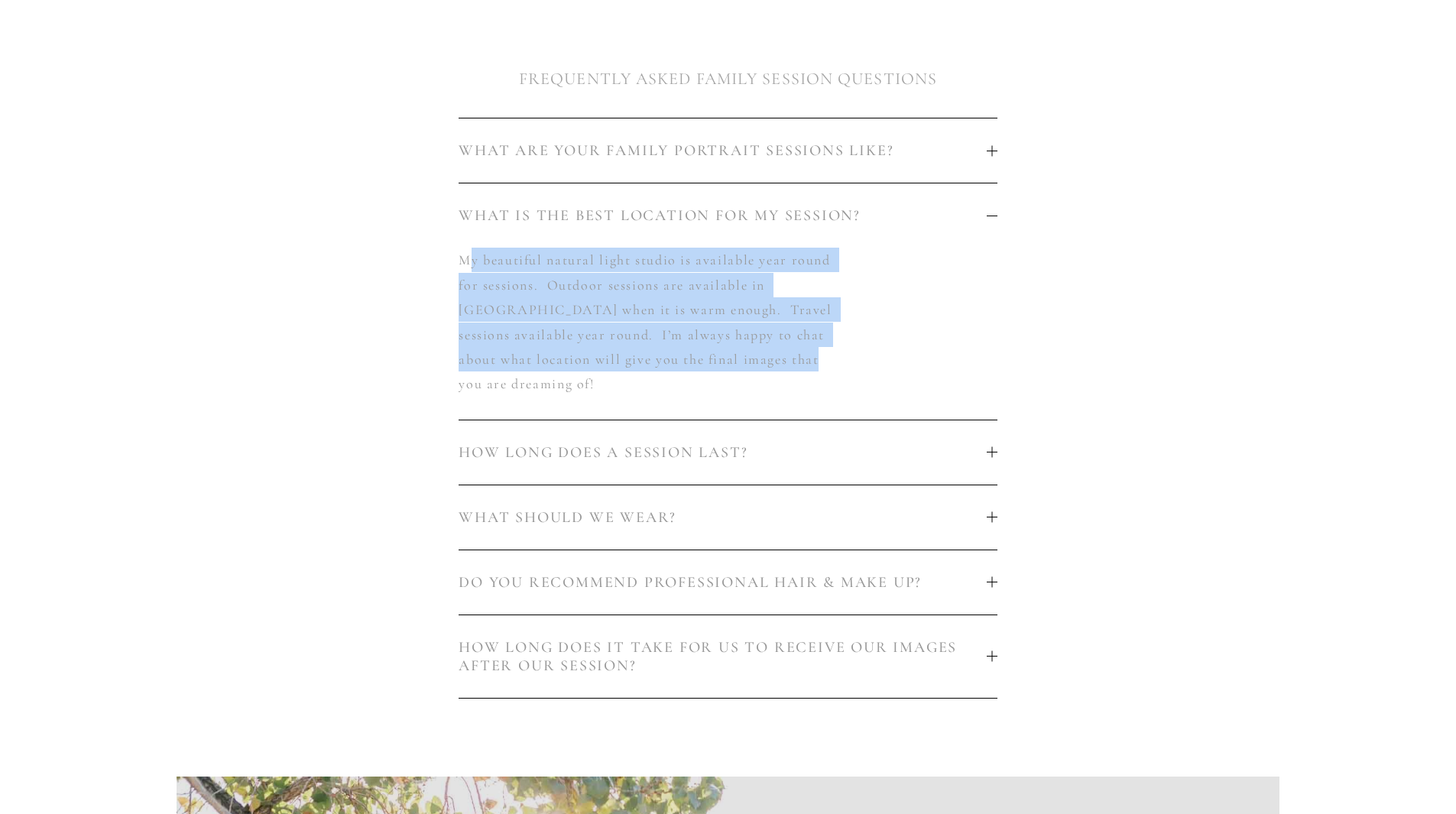
drag, startPoint x: 469, startPoint y: 258, endPoint x: 776, endPoint y: 341, distance: 318.0
click at [757, 337] on p "My beautiful natural light studio is available year round for sessions. Outdoor…" at bounding box center [647, 322] width 377 height 148
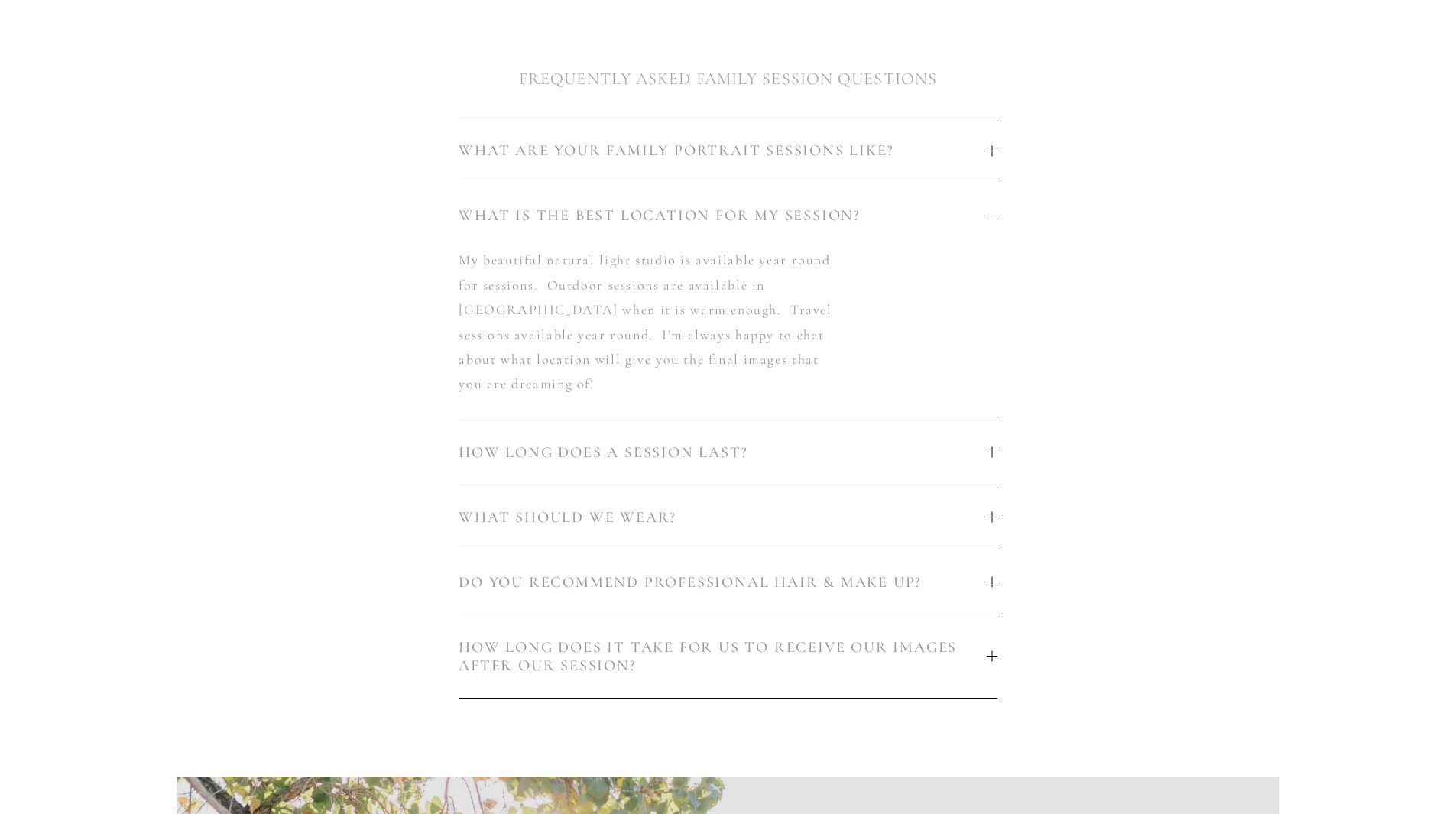
click at [834, 352] on p "My beautiful natural light studio is available year round for sessions. Outdoor…" at bounding box center [647, 322] width 377 height 148
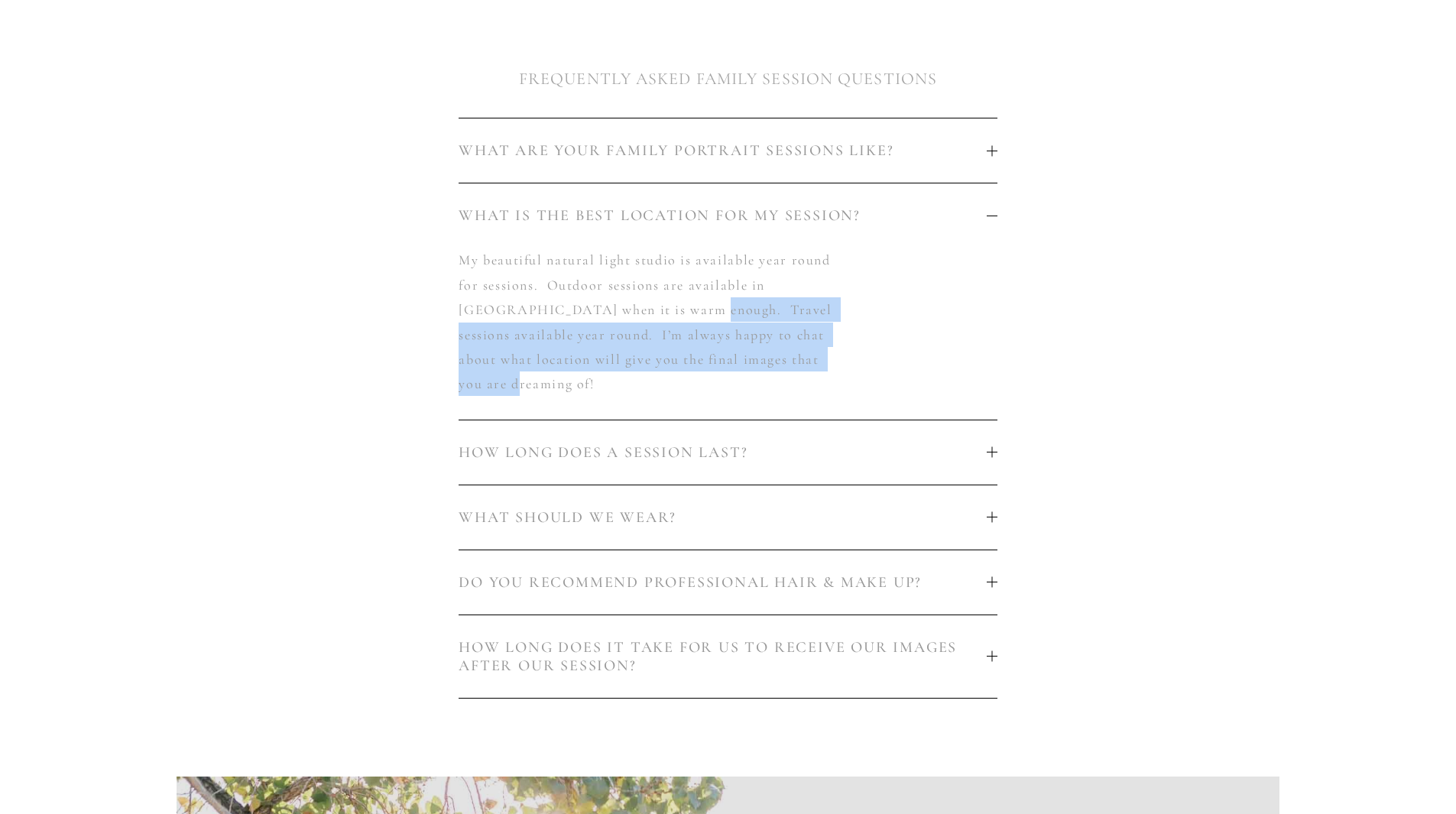
drag, startPoint x: 841, startPoint y: 352, endPoint x: 631, endPoint y: 289, distance: 219.2
click at [634, 290] on div "My beautiful natural light studio is available year round for sessions. Outdoor…" at bounding box center [728, 333] width 538 height 171
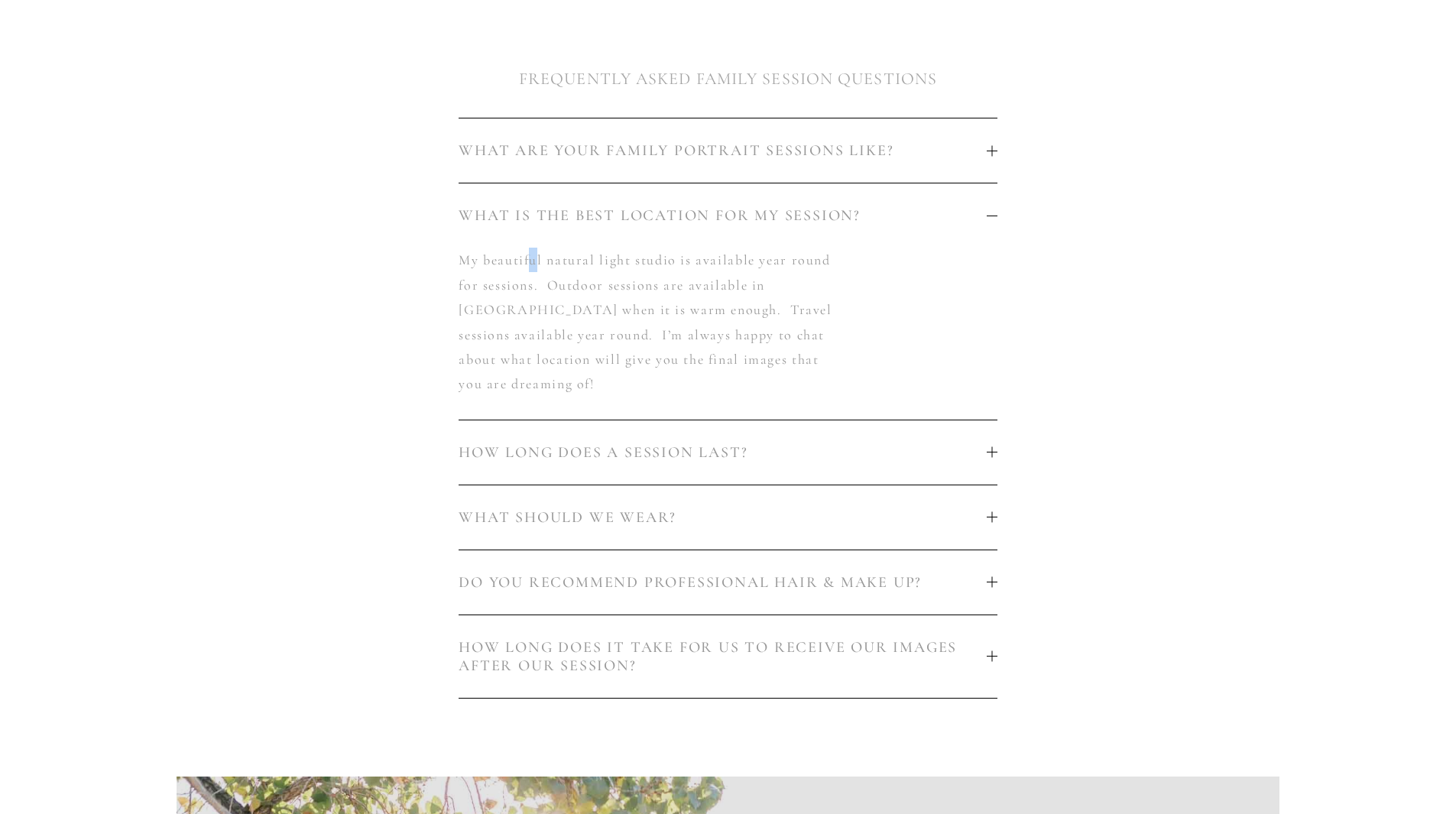
drag, startPoint x: 535, startPoint y: 259, endPoint x: 476, endPoint y: 248, distance: 60.0
click at [527, 259] on p "My beautiful natural light studio is available year round for sessions. Outdoor…" at bounding box center [647, 322] width 377 height 148
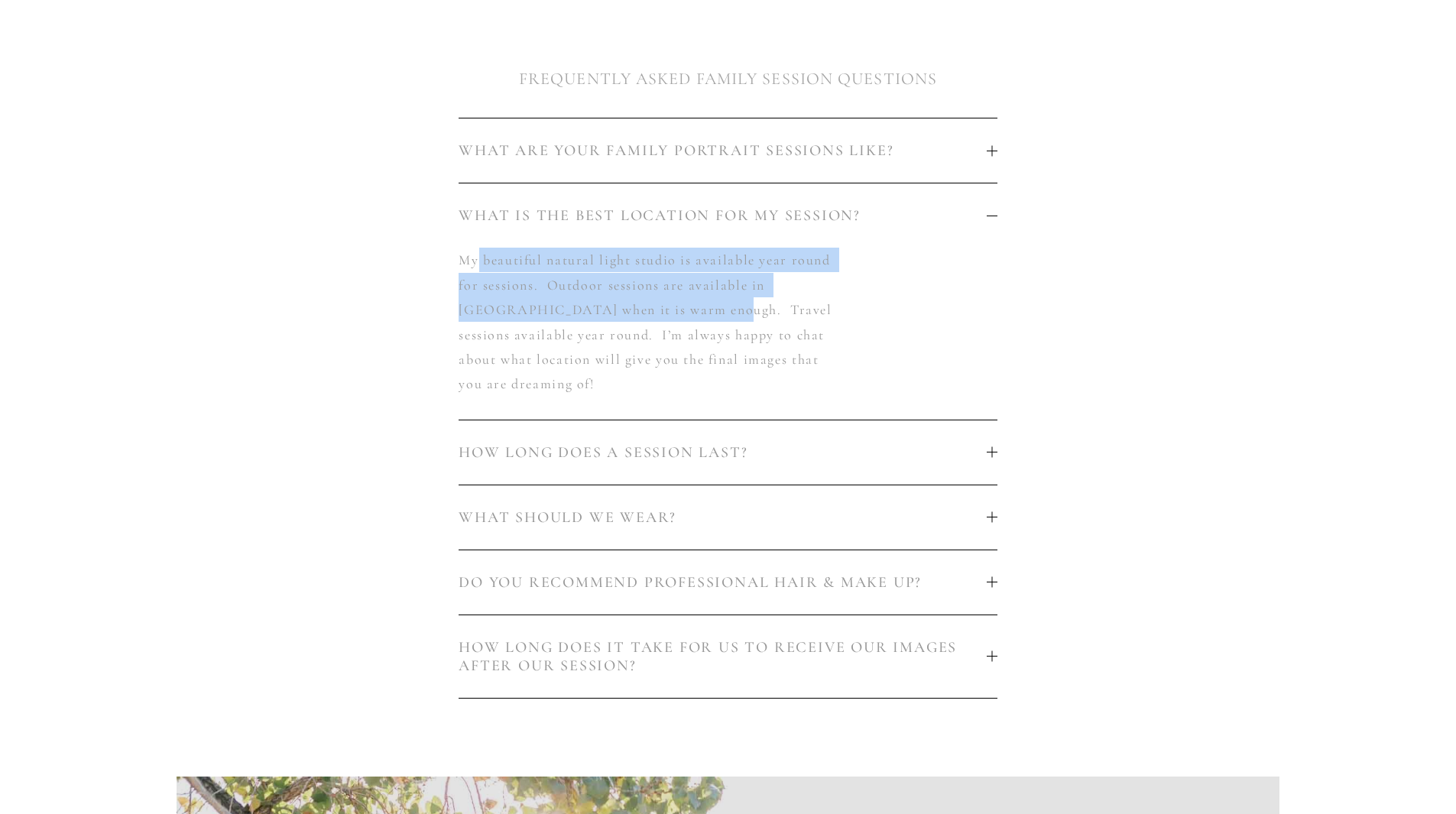
drag, startPoint x: 479, startPoint y: 251, endPoint x: 759, endPoint y: 328, distance: 290.4
click at [677, 303] on p "My beautiful natural light studio is available year round for sessions. Outdoor…" at bounding box center [647, 322] width 377 height 148
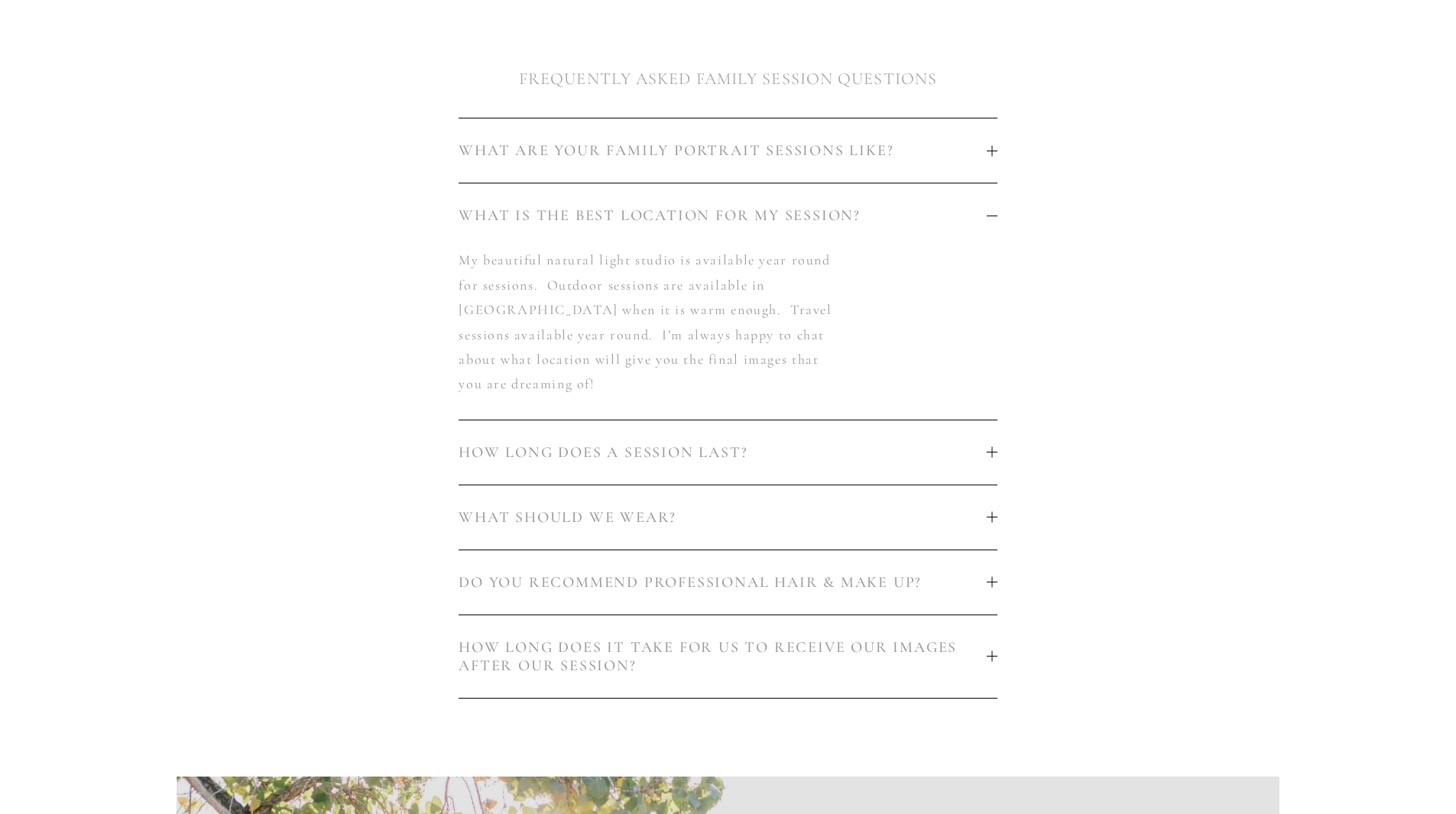
click at [823, 345] on p "My beautiful natural light studio is available year round for sessions. Outdoor…" at bounding box center [647, 322] width 377 height 148
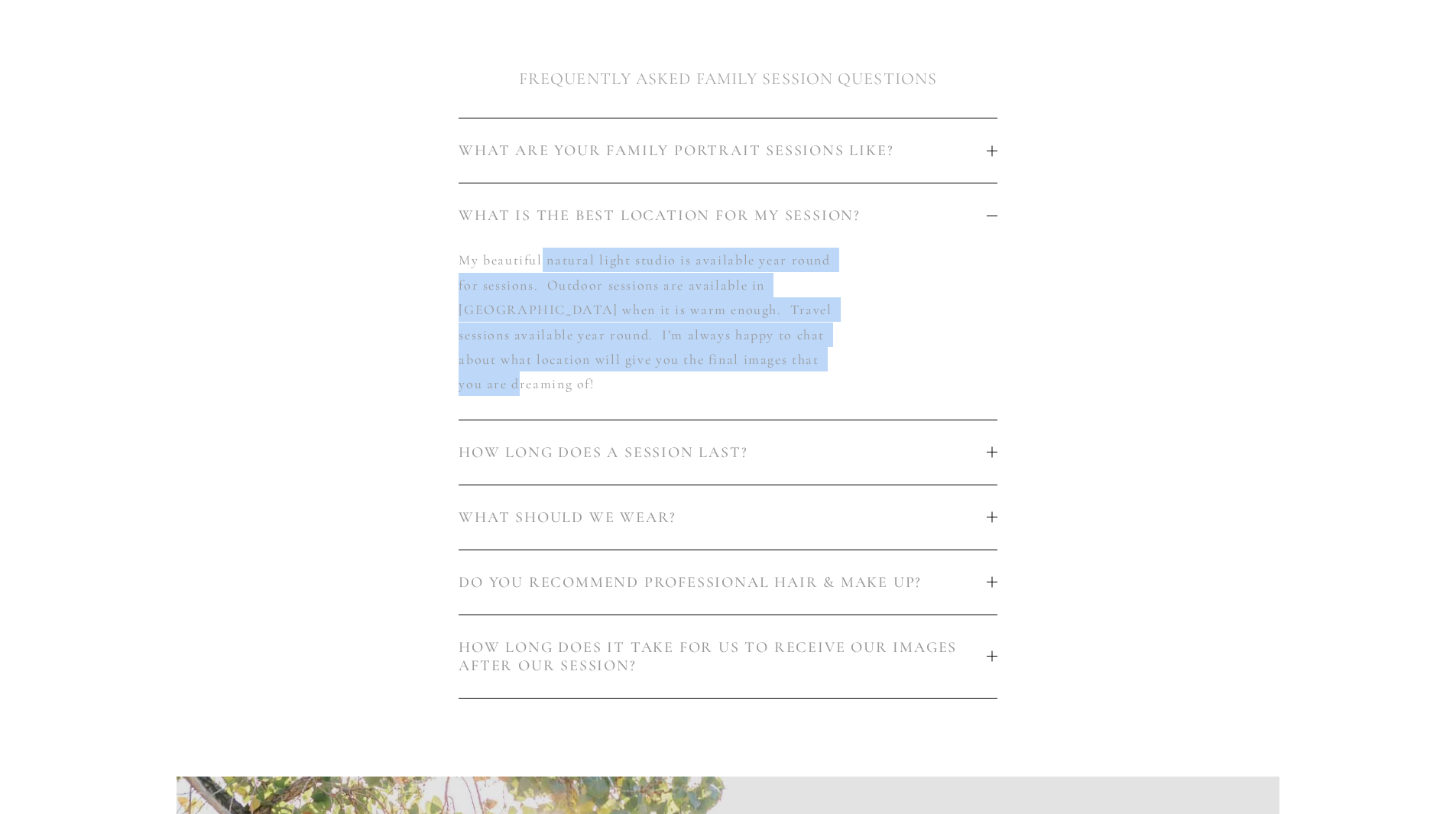
drag, startPoint x: 812, startPoint y: 346, endPoint x: 523, endPoint y: 252, distance: 303.9
click at [533, 254] on p "My beautiful natural light studio is available year round for sessions. Outdoor…" at bounding box center [647, 322] width 377 height 148
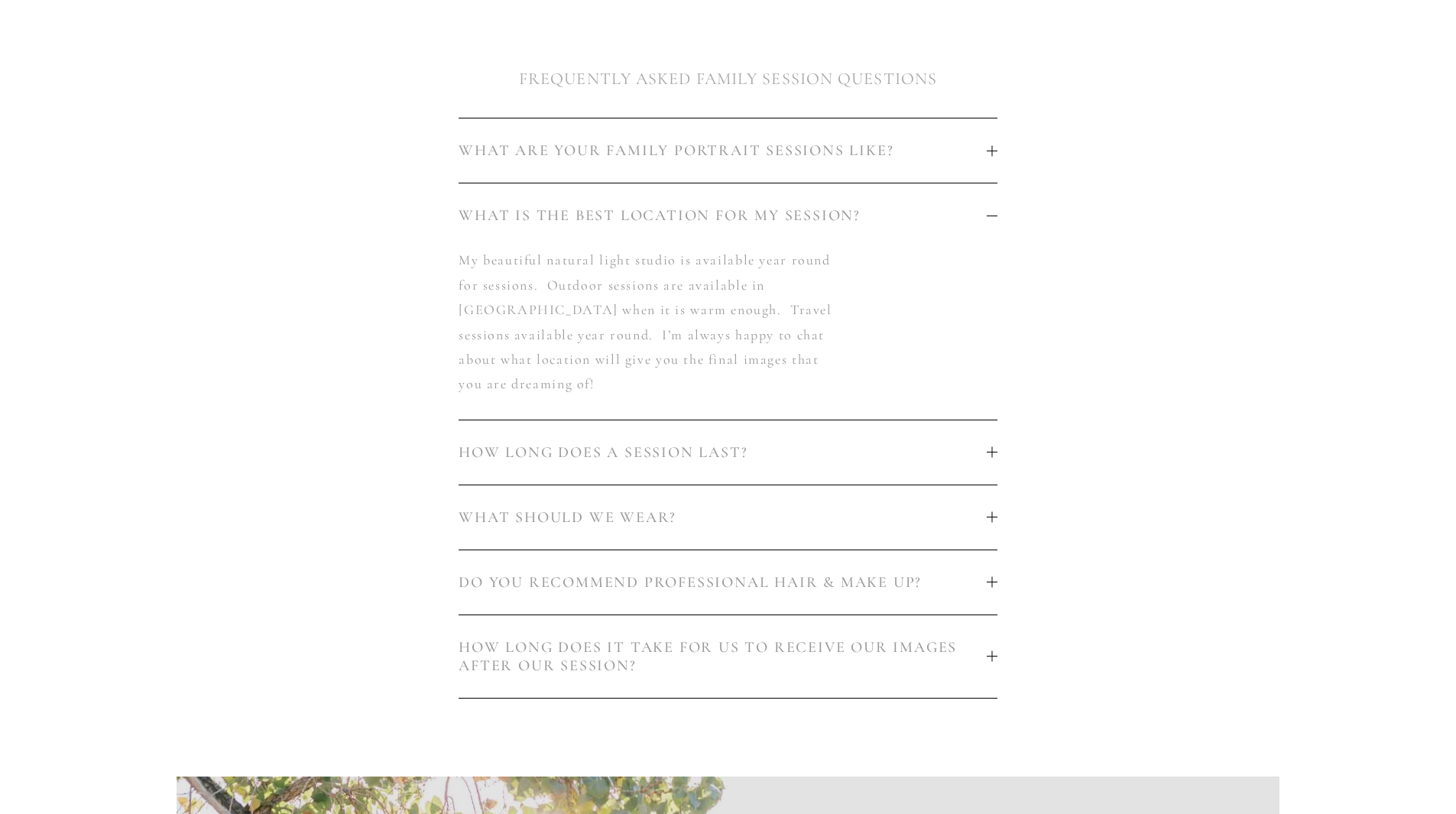
click at [509, 255] on p "My beautiful natural light studio is available year round for sessions. Outdoor…" at bounding box center [647, 322] width 377 height 148
click at [1143, 394] on div "WHAT ARE YOUR FAMILY PORTRAIT SESSIONS LIKE? I work hard to make sure your sess…" at bounding box center [728, 433] width 1129 height 658
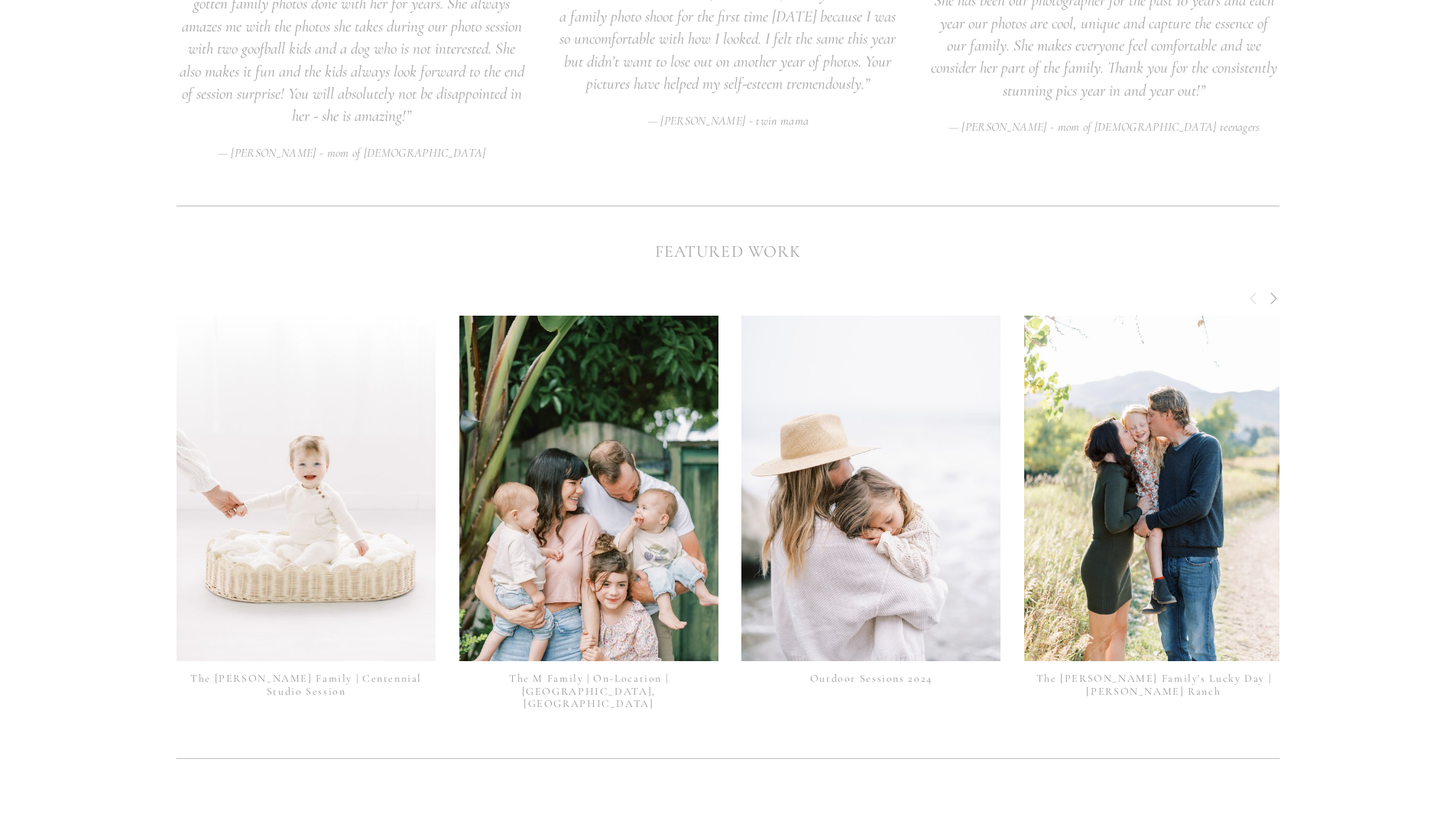
scroll to position [3894, 0]
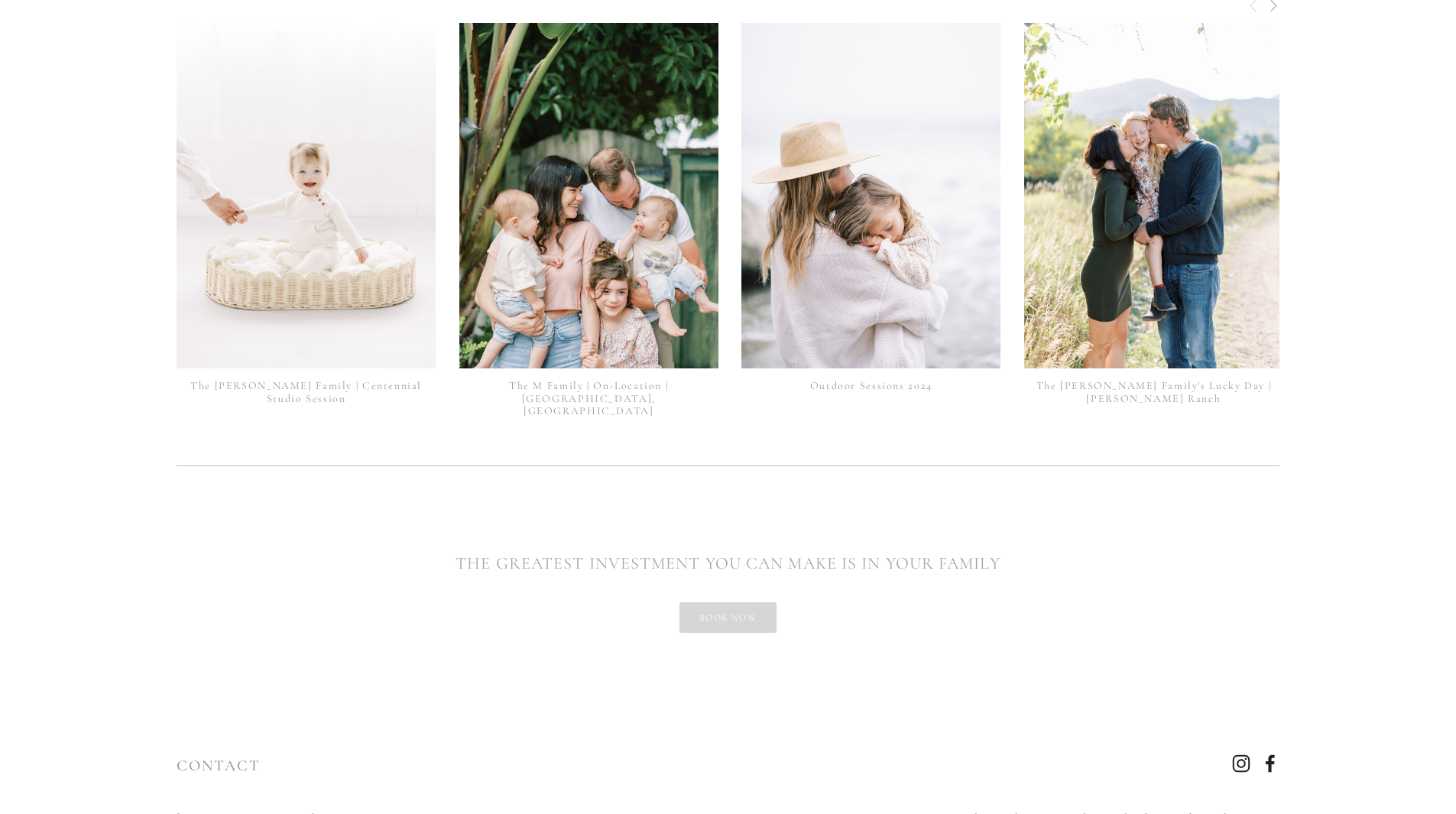
click at [728, 602] on link "book now" at bounding box center [728, 617] width 97 height 30
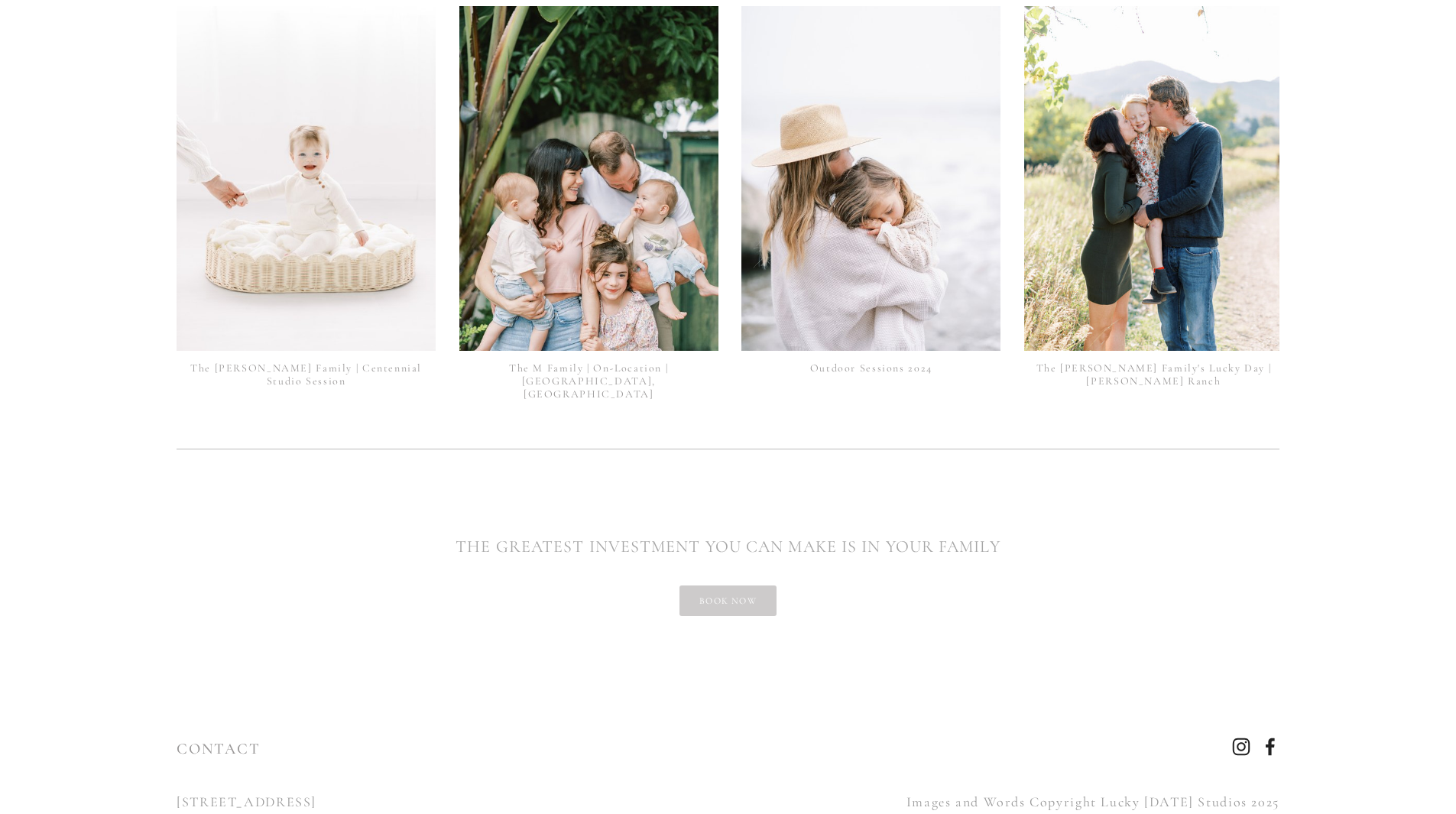
scroll to position [3748, 0]
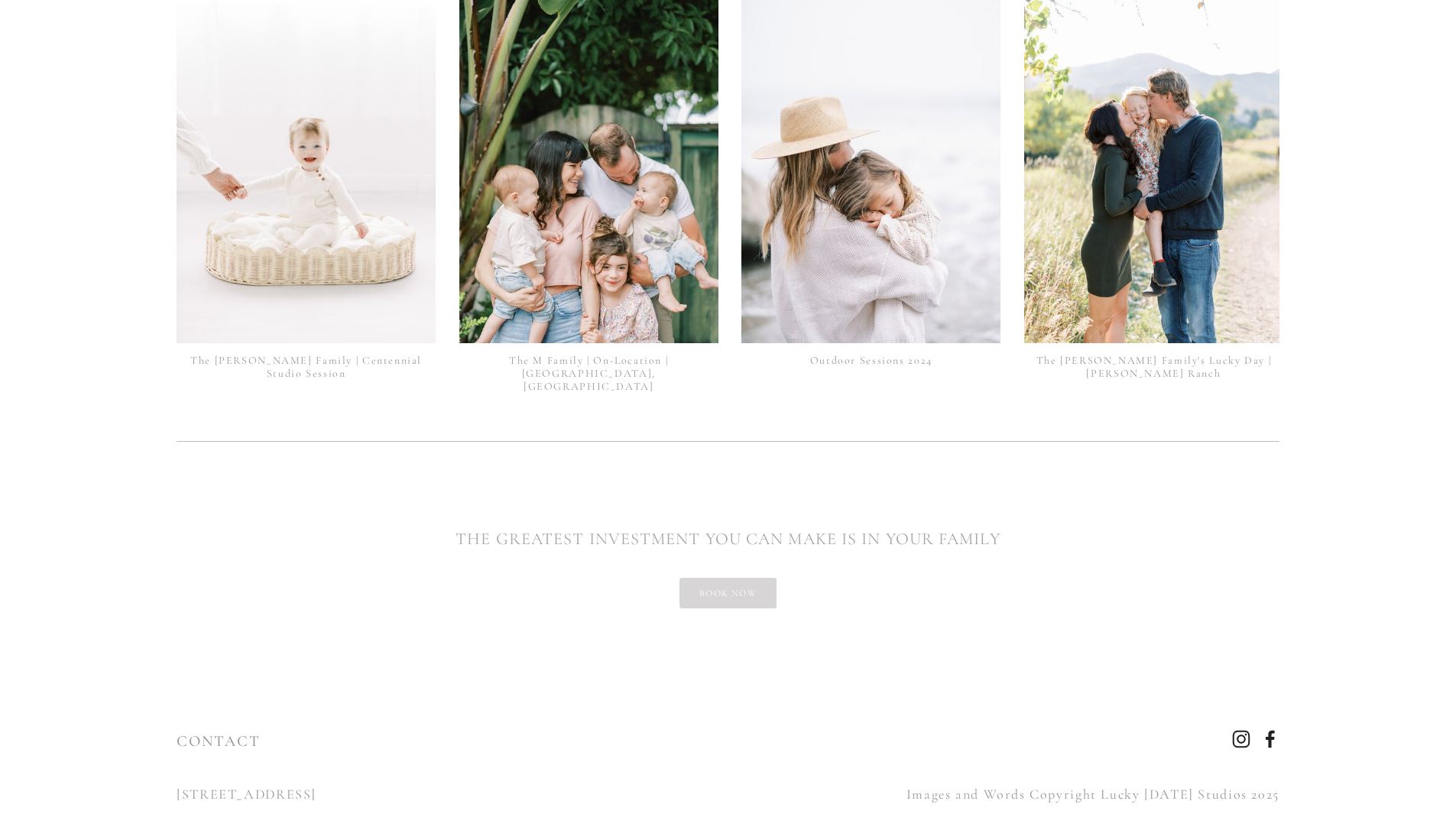
click at [734, 578] on link "book now" at bounding box center [728, 592] width 97 height 30
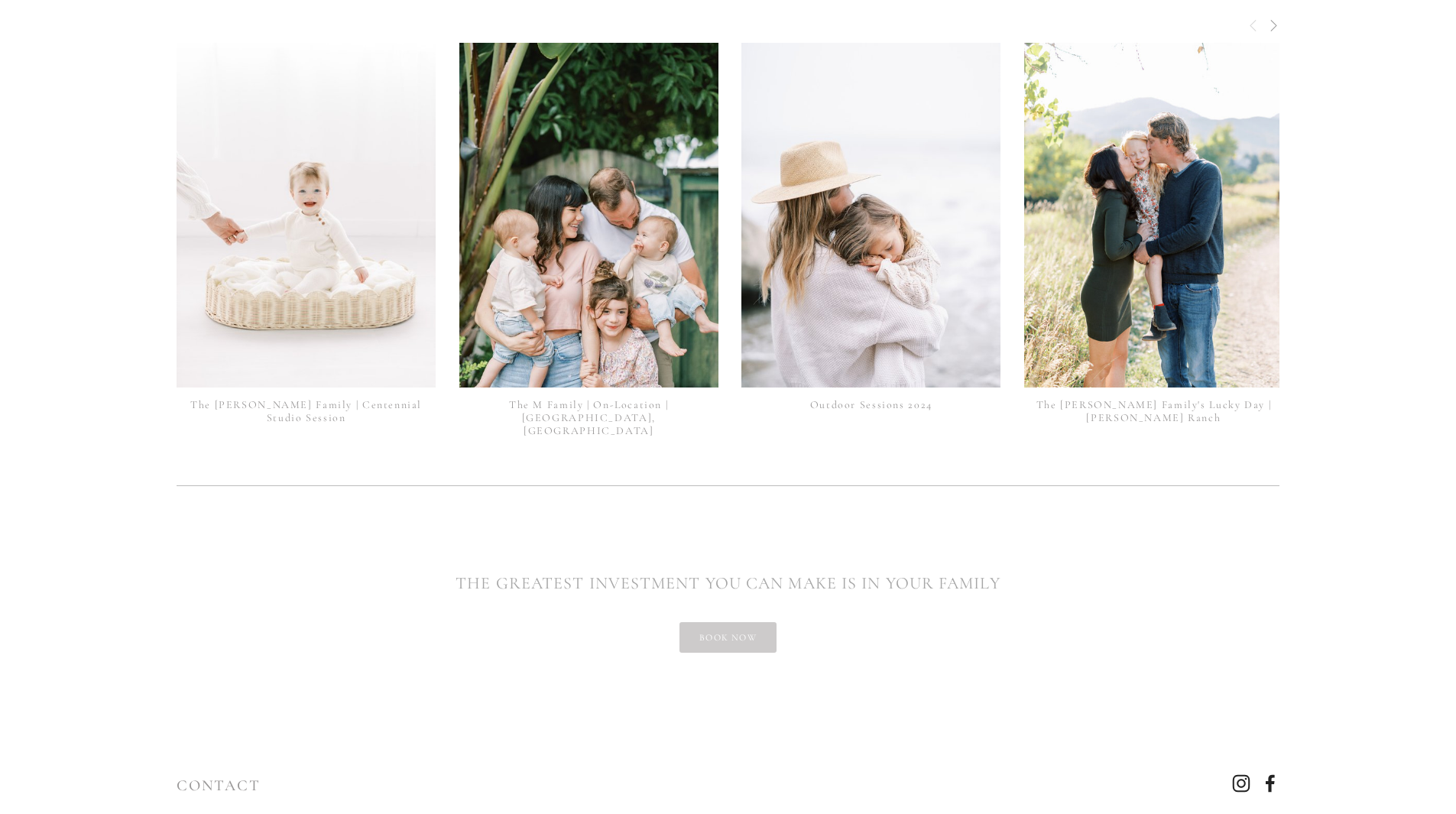
scroll to position [3725, 0]
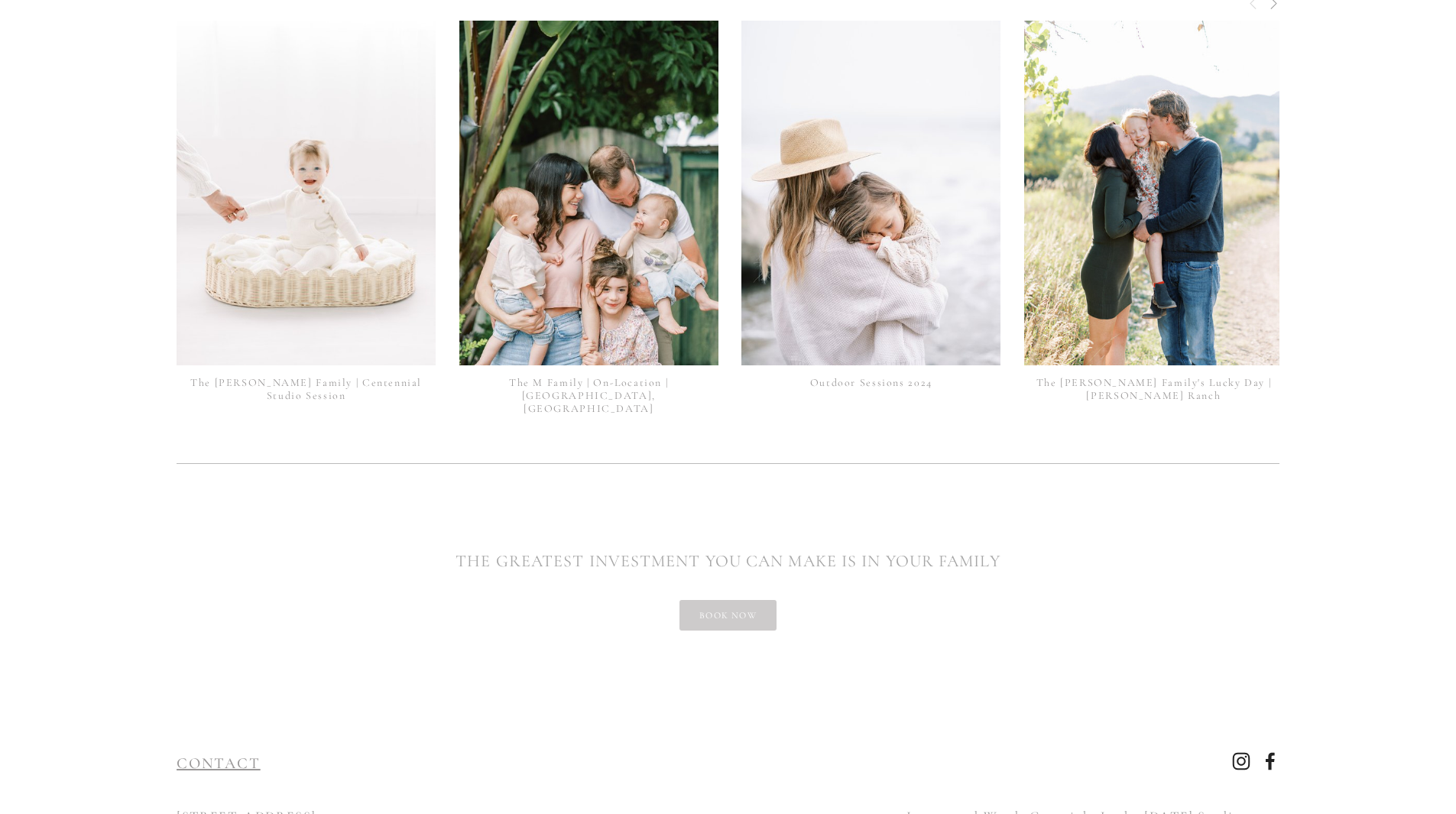
click at [224, 754] on link "CONTACT" at bounding box center [218, 762] width 84 height 18
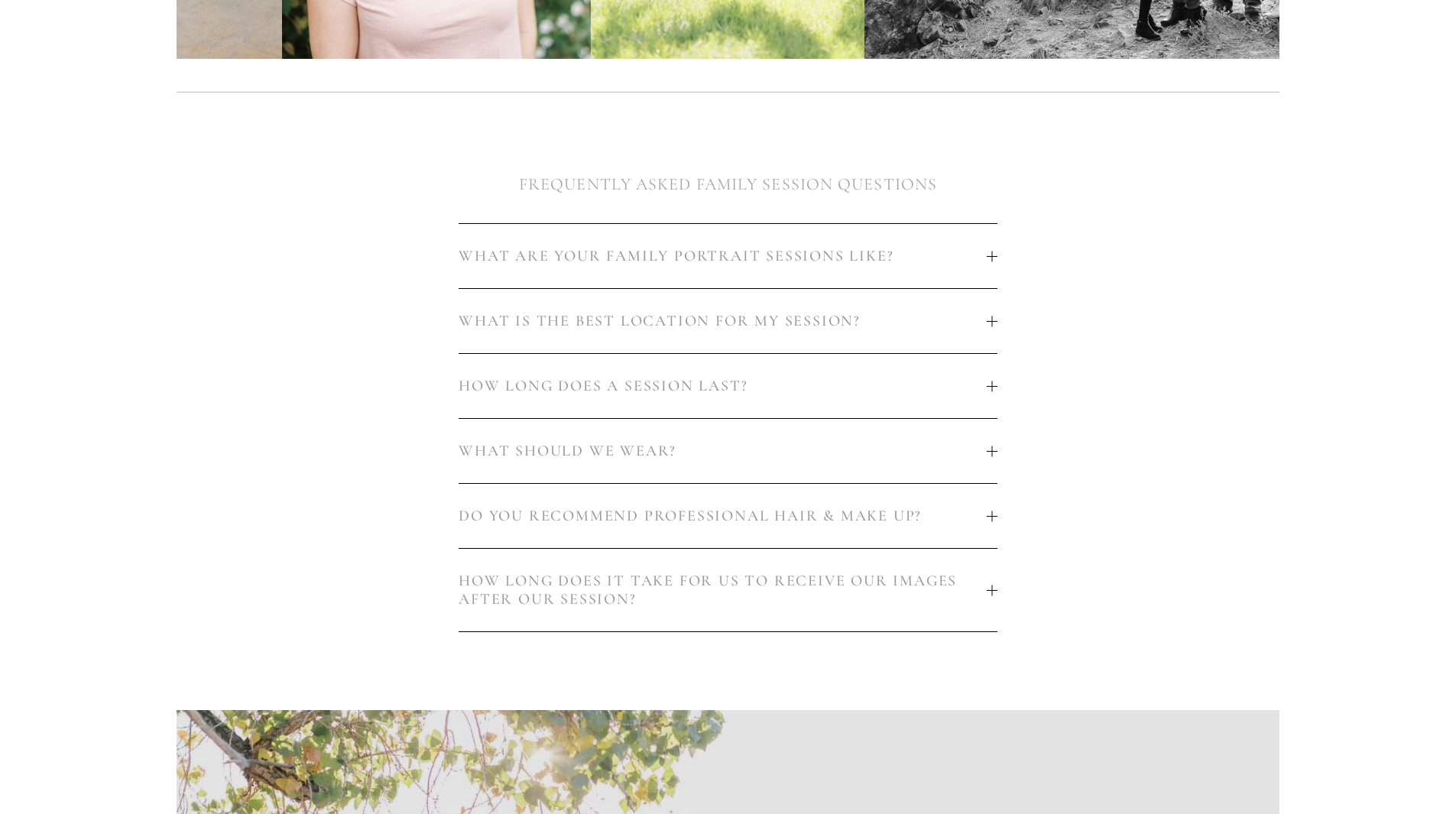
scroll to position [822, 0]
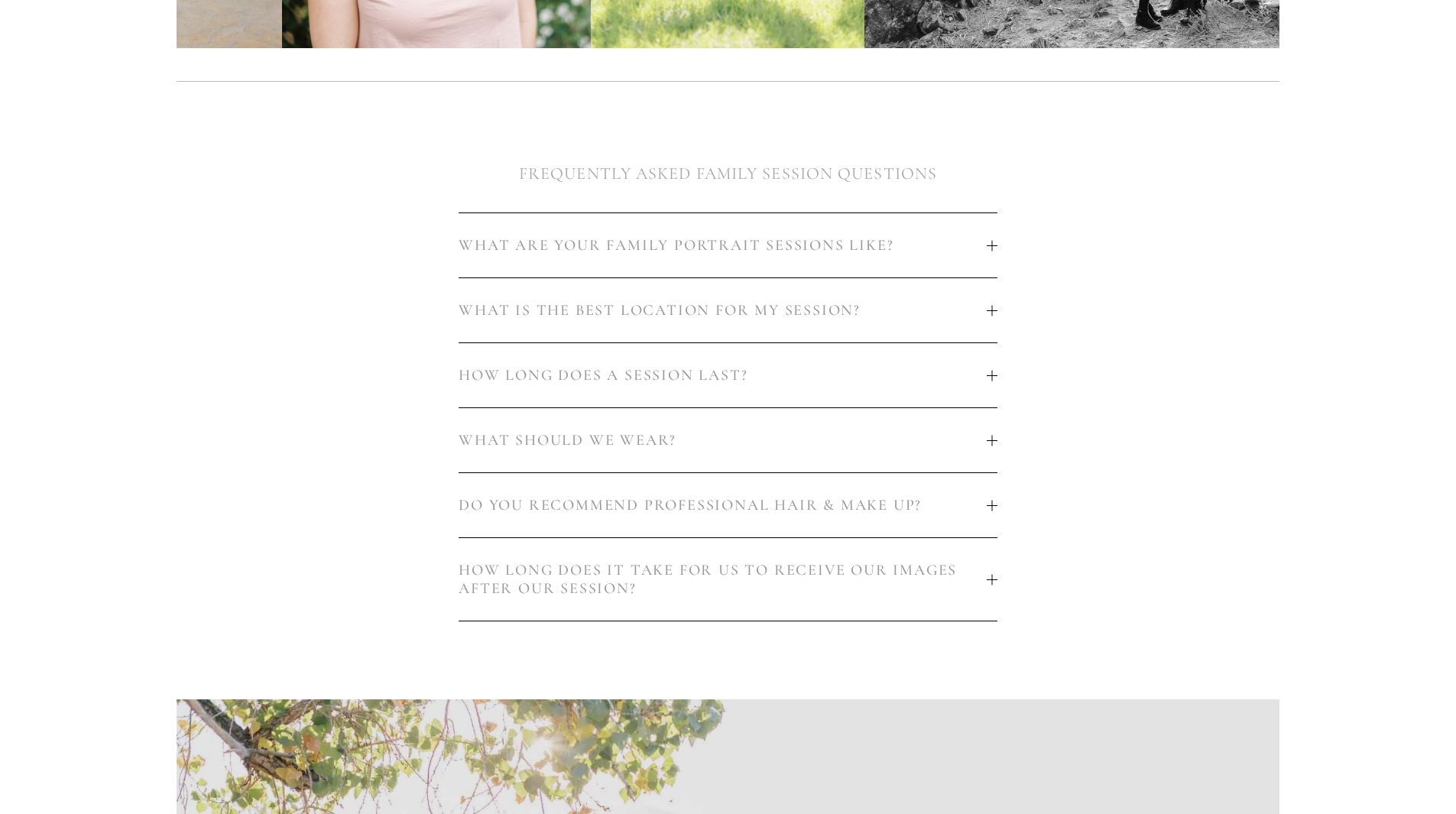
click at [963, 372] on button "HOW LONG DOES A SESSION LAST?" at bounding box center [728, 375] width 538 height 64
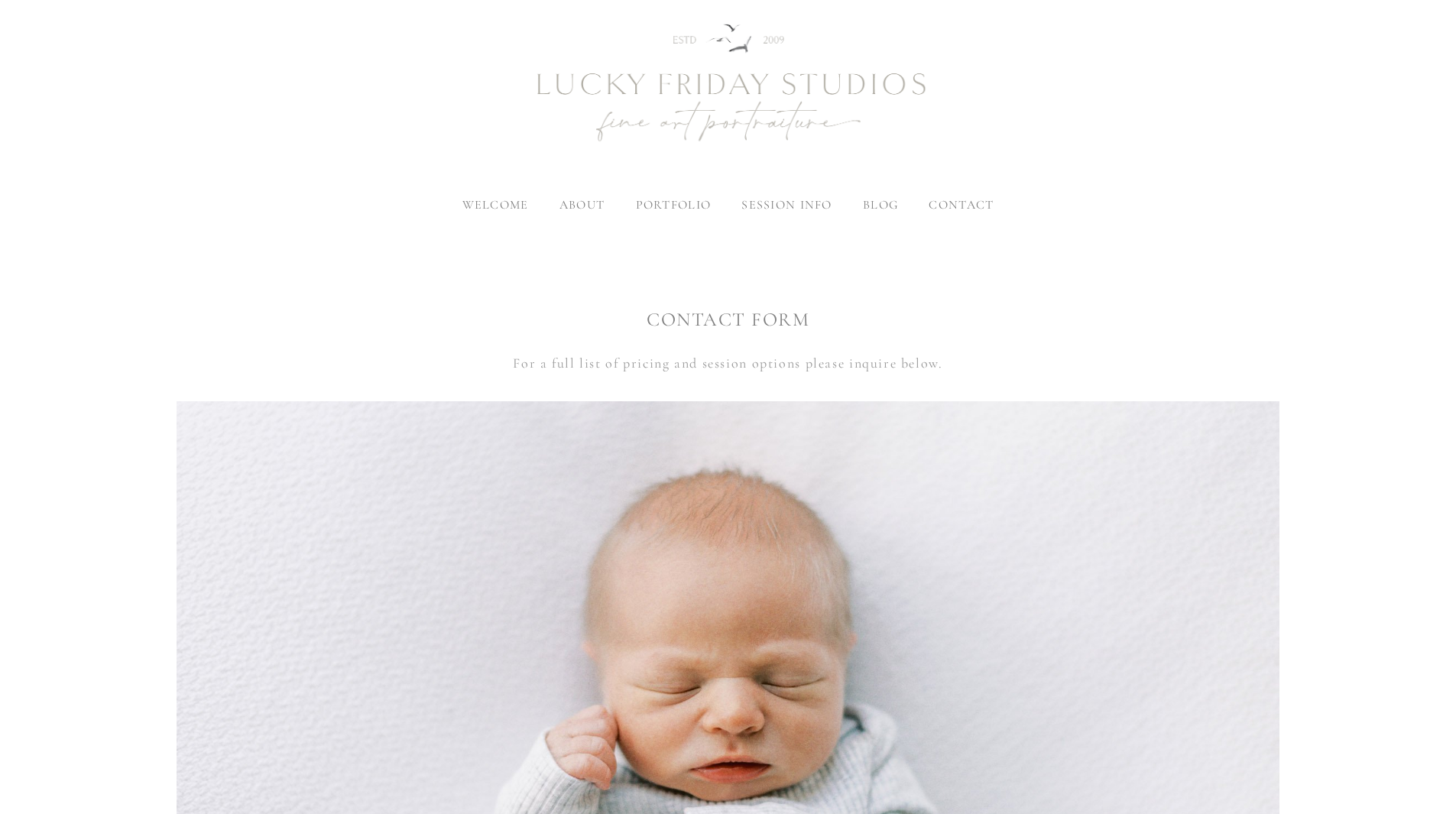
scroll to position [305, 0]
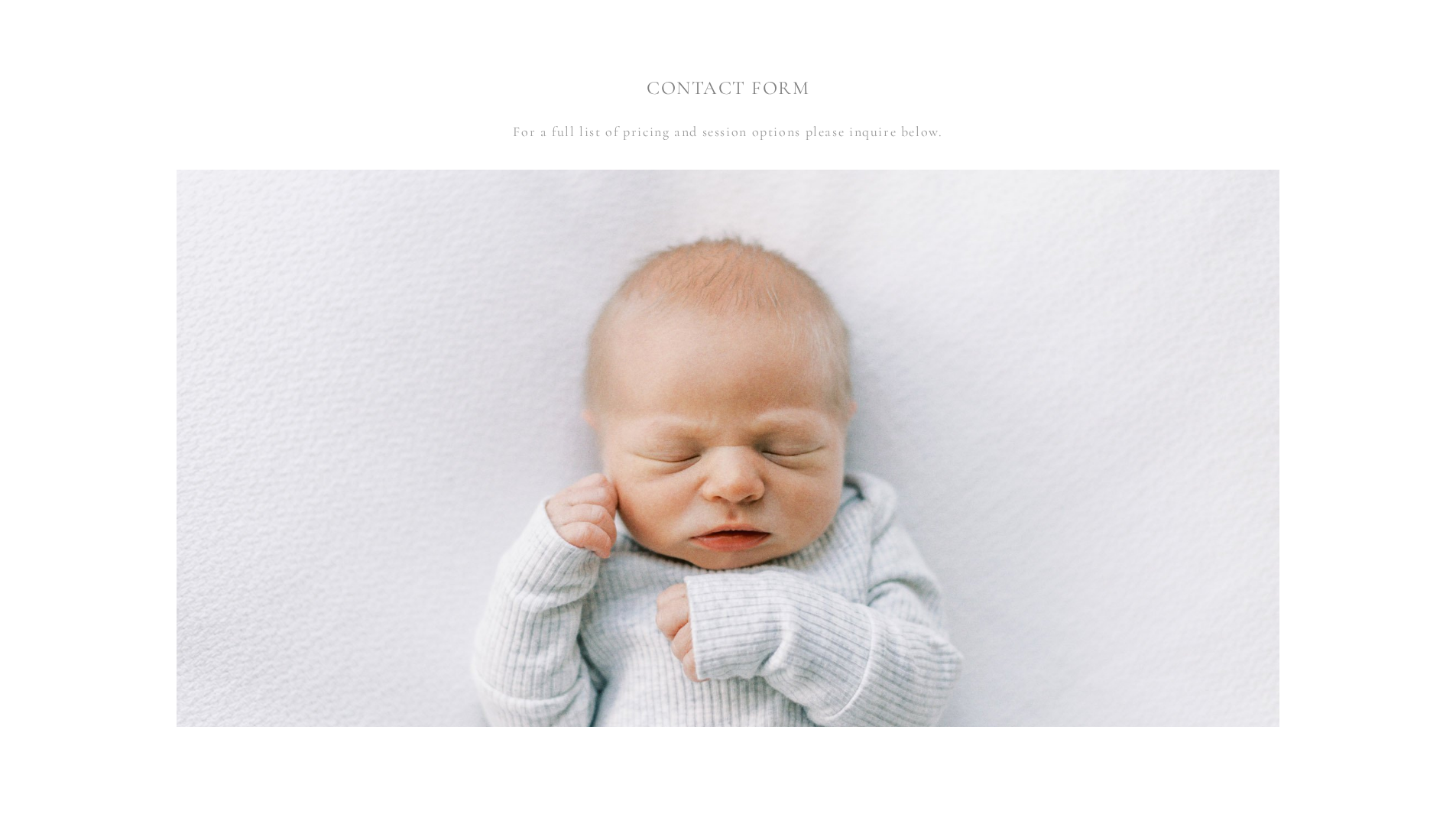
drag, startPoint x: 1334, startPoint y: 509, endPoint x: 1383, endPoint y: 516, distance: 49.5
